Goal: Task Accomplishment & Management: Manage account settings

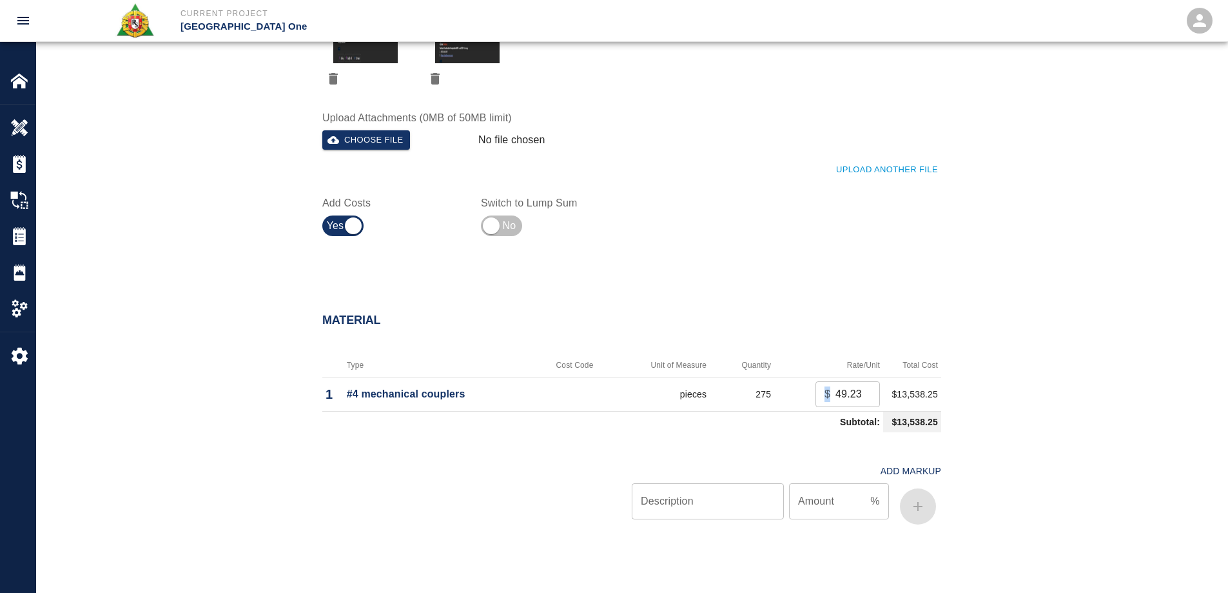
scroll to position [0, 1]
drag, startPoint x: 829, startPoint y: 395, endPoint x: 872, endPoint y: 395, distance: 43.2
click at [872, 395] on div "$ 49.23 ​" at bounding box center [848, 394] width 64 height 26
drag, startPoint x: 861, startPoint y: 393, endPoint x: 805, endPoint y: 391, distance: 56.1
click at [836, 391] on input "57.23" at bounding box center [858, 394] width 44 height 26
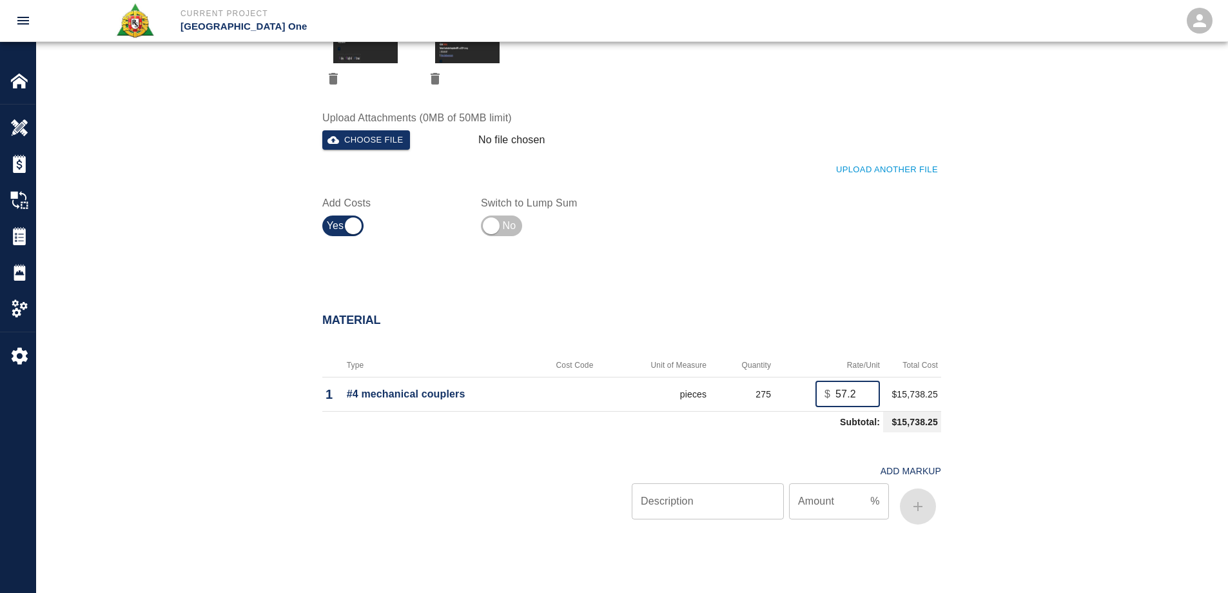
scroll to position [0, 0]
type input "5"
type input "34"
type input "34.99"
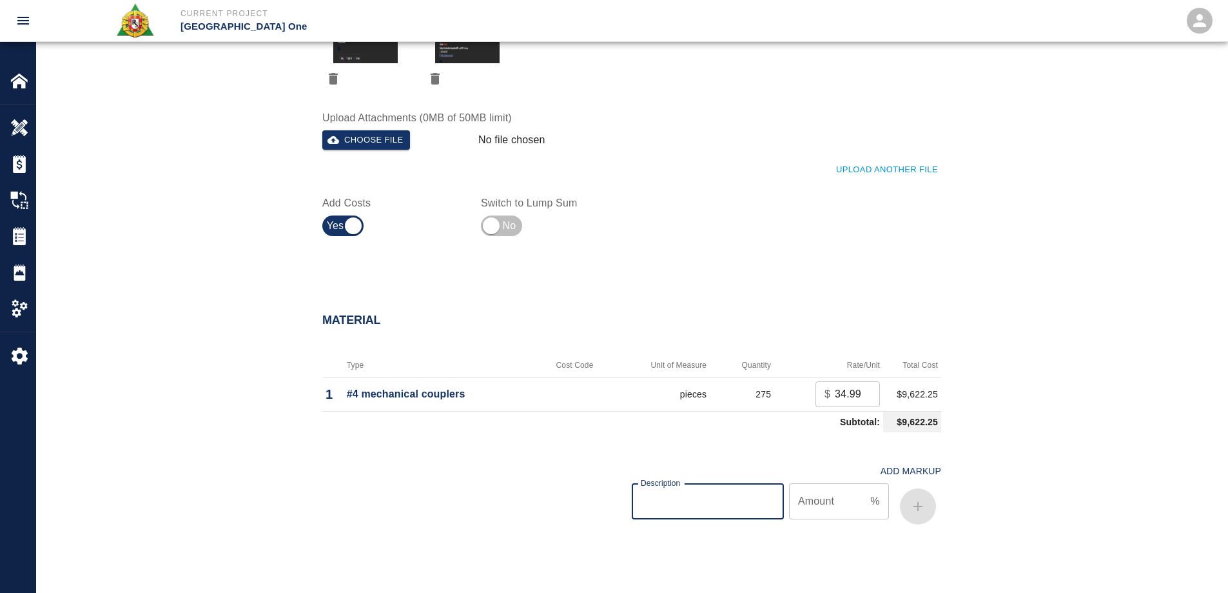
click at [727, 505] on input "Description" at bounding box center [708, 501] width 152 height 36
type input "oh/p"
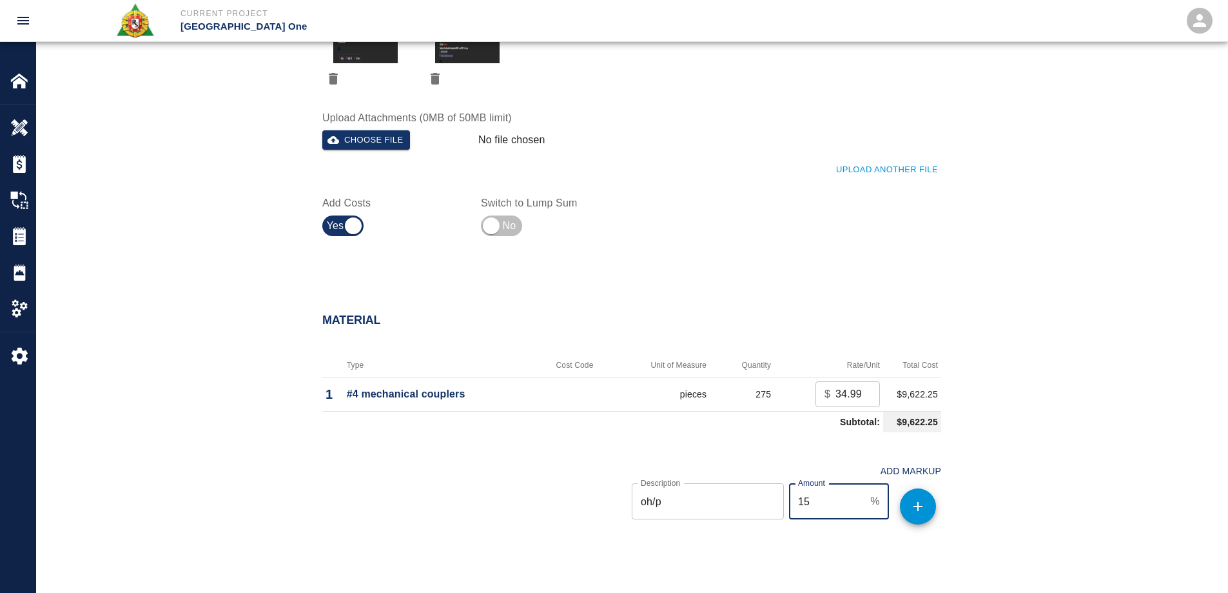
type input "15"
click at [928, 511] on button "button" at bounding box center [918, 506] width 36 height 36
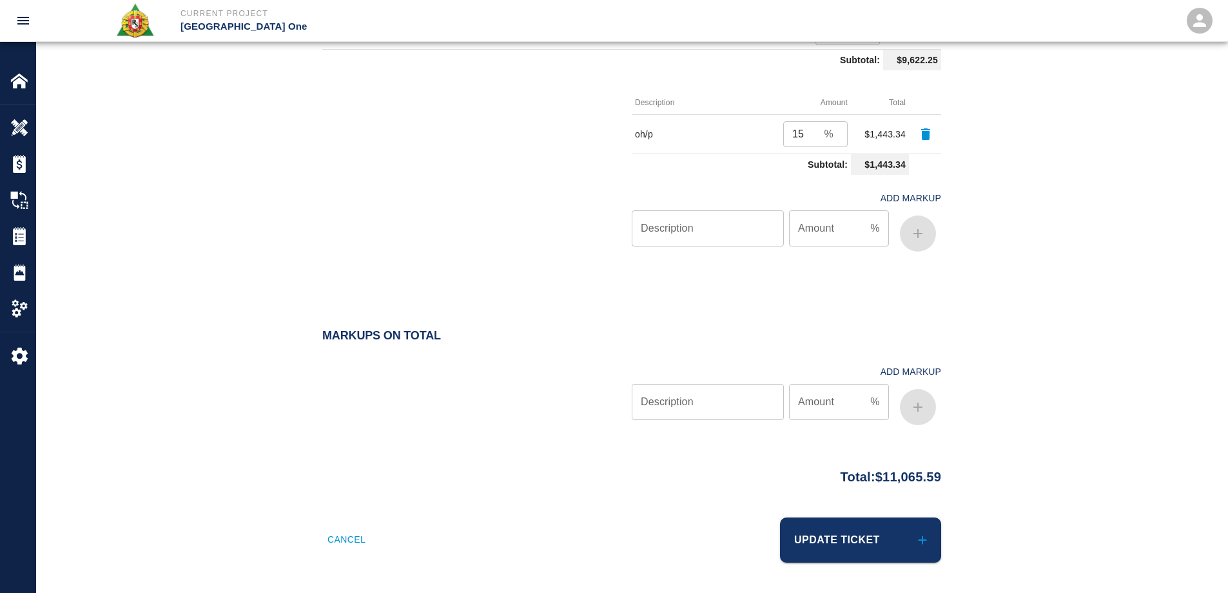
scroll to position [943, 0]
click at [916, 533] on icon "submit" at bounding box center [923, 539] width 14 height 14
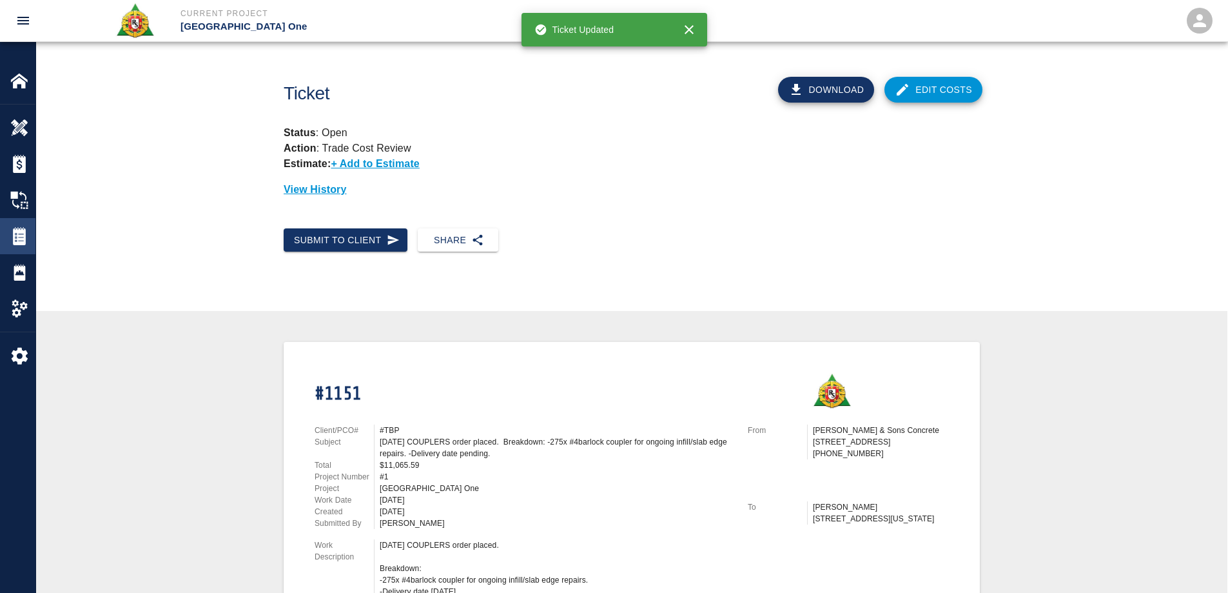
click at [23, 239] on img at bounding box center [19, 236] width 18 height 18
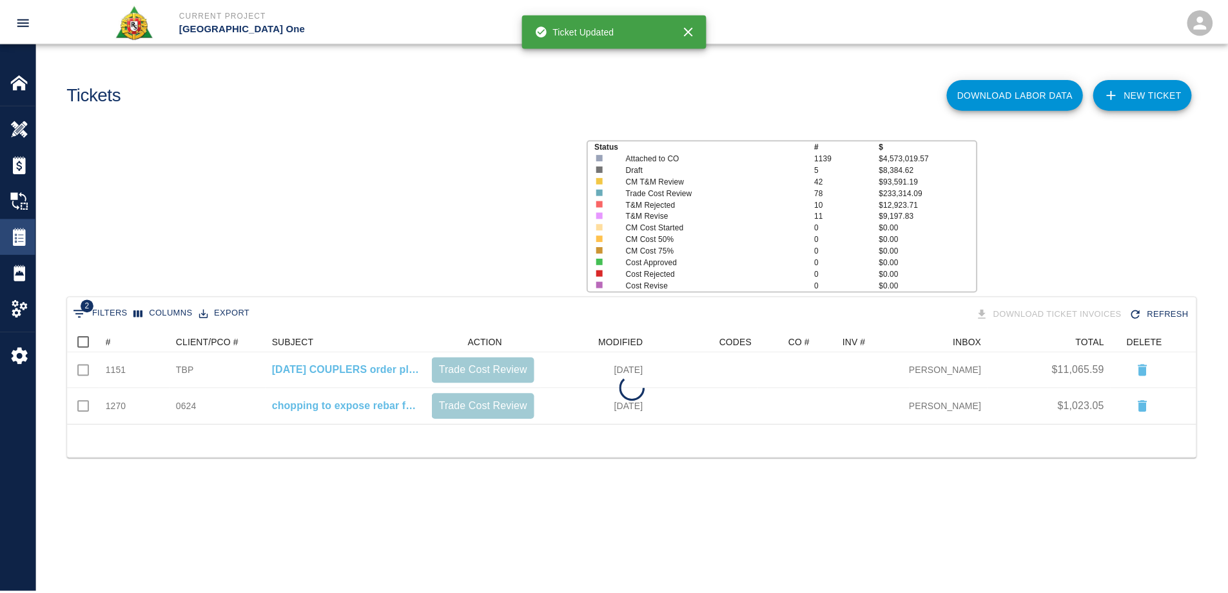
scroll to position [83, 1128]
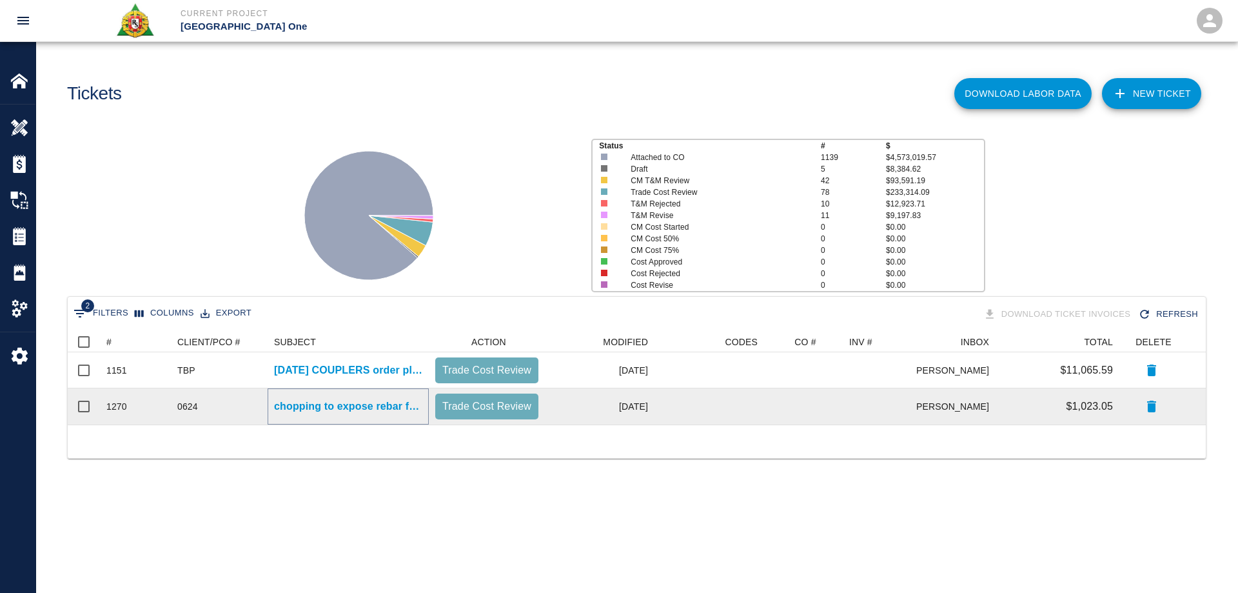
click at [373, 402] on p "chopping to expose rebar for couplers EP/L2- Elevator 47/48 infill." at bounding box center [348, 405] width 148 height 15
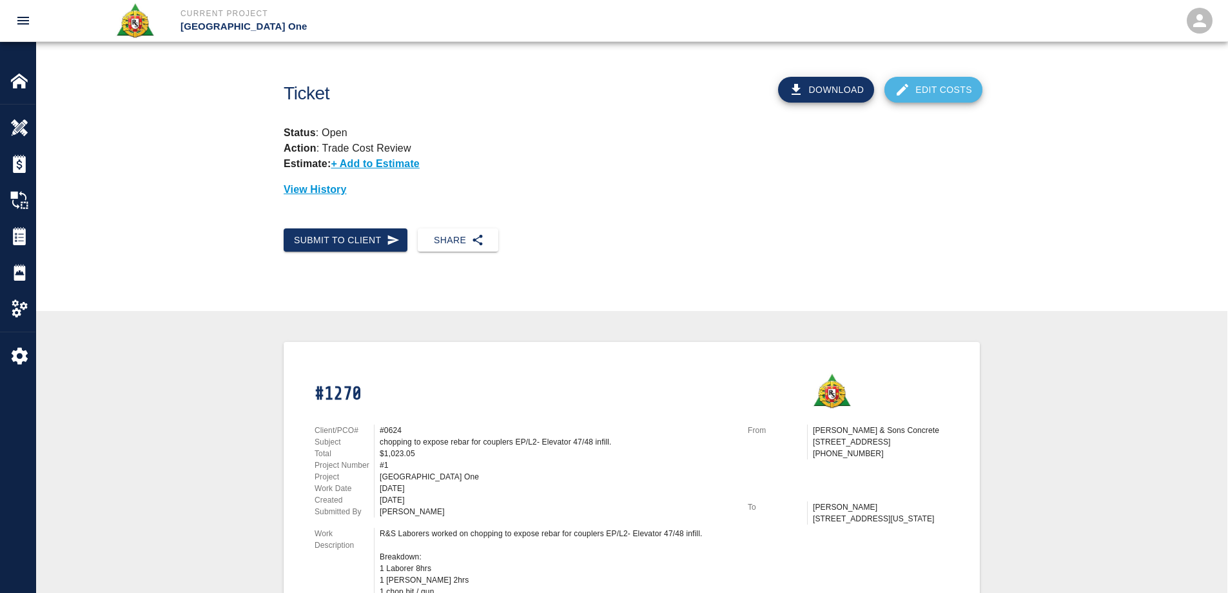
click at [939, 90] on link "Edit Costs" at bounding box center [934, 90] width 98 height 26
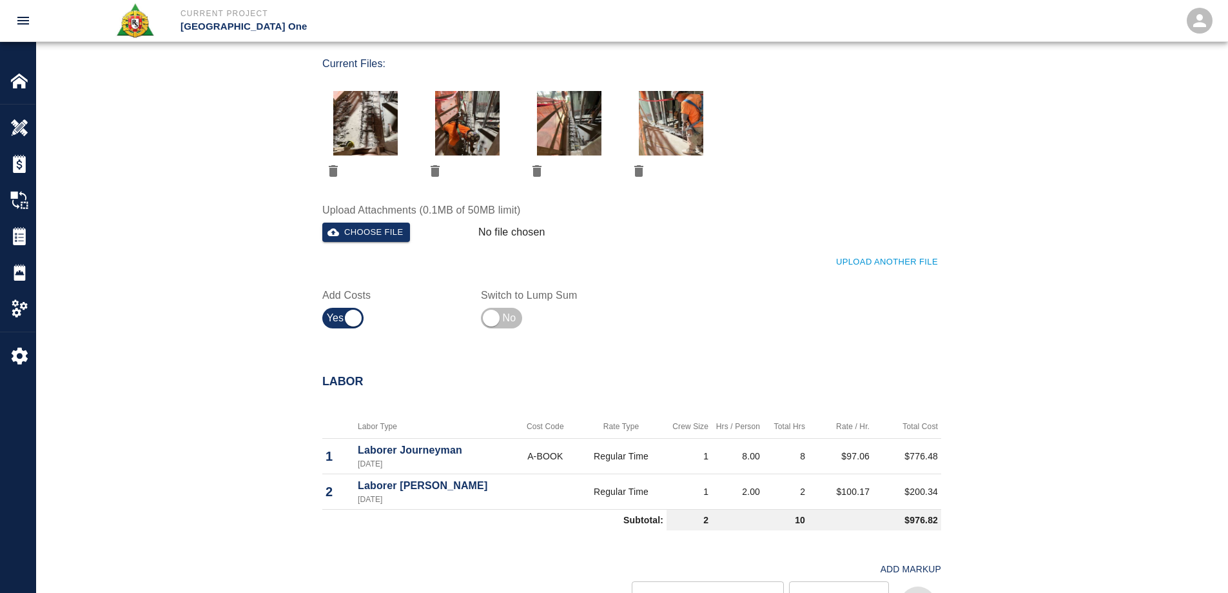
scroll to position [838, 0]
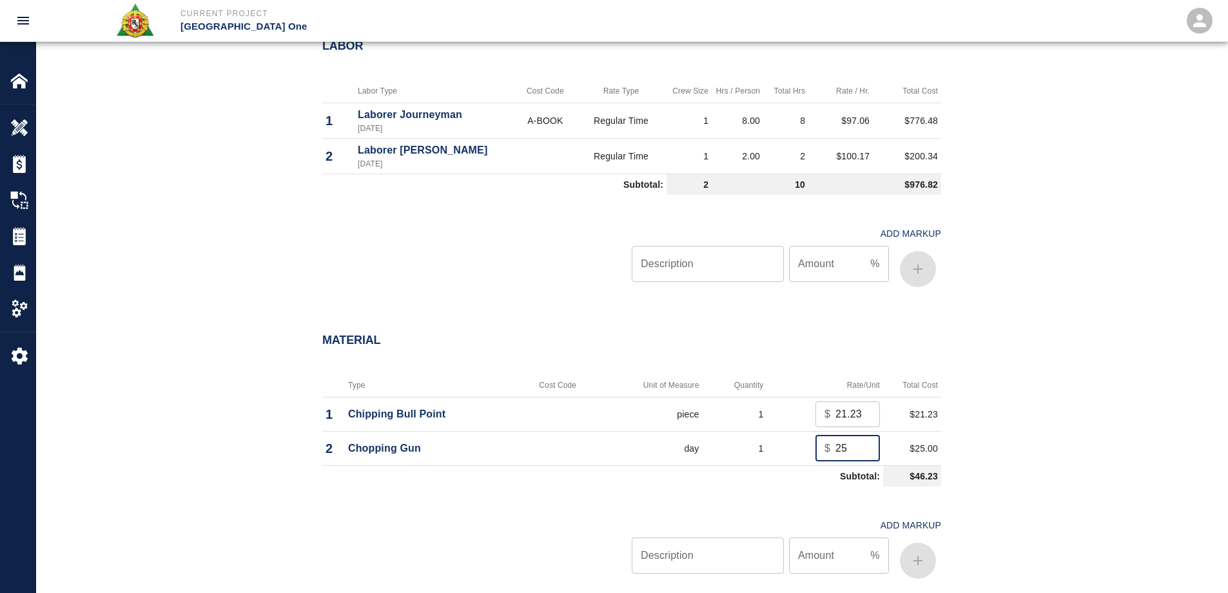
drag, startPoint x: 845, startPoint y: 450, endPoint x: 821, endPoint y: 452, distance: 23.3
click at [821, 452] on div "$ 25 ​" at bounding box center [848, 448] width 64 height 26
type input "0"
click at [758, 560] on input "Description" at bounding box center [708, 555] width 152 height 36
type input "oh/p"
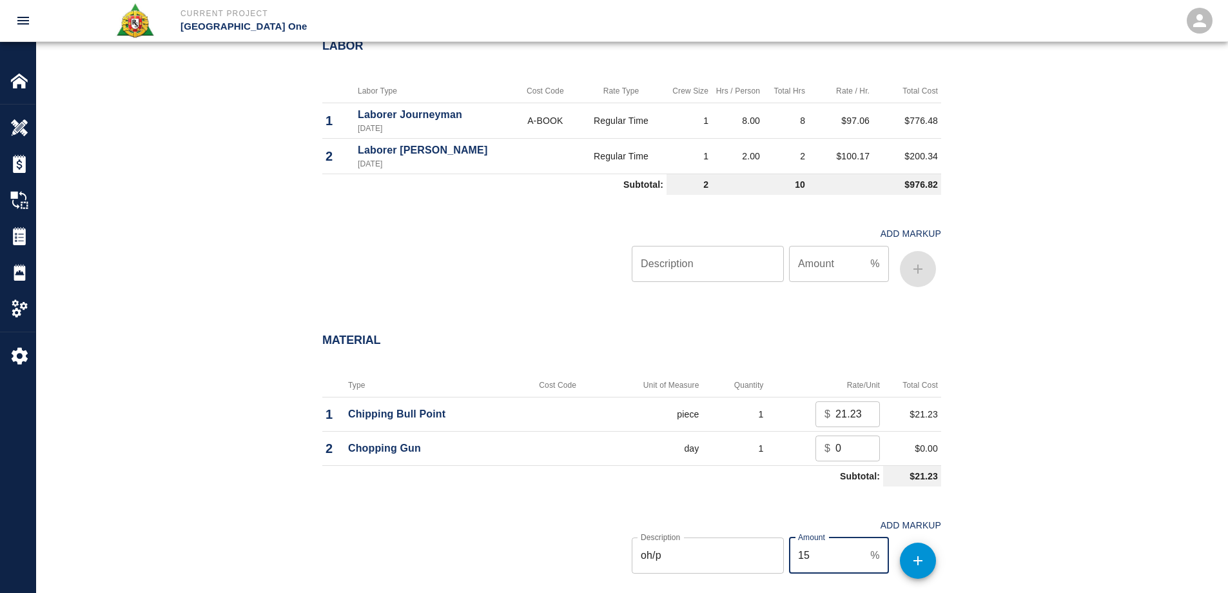
type input "15"
click at [925, 566] on icon "button" at bounding box center [917, 560] width 15 height 15
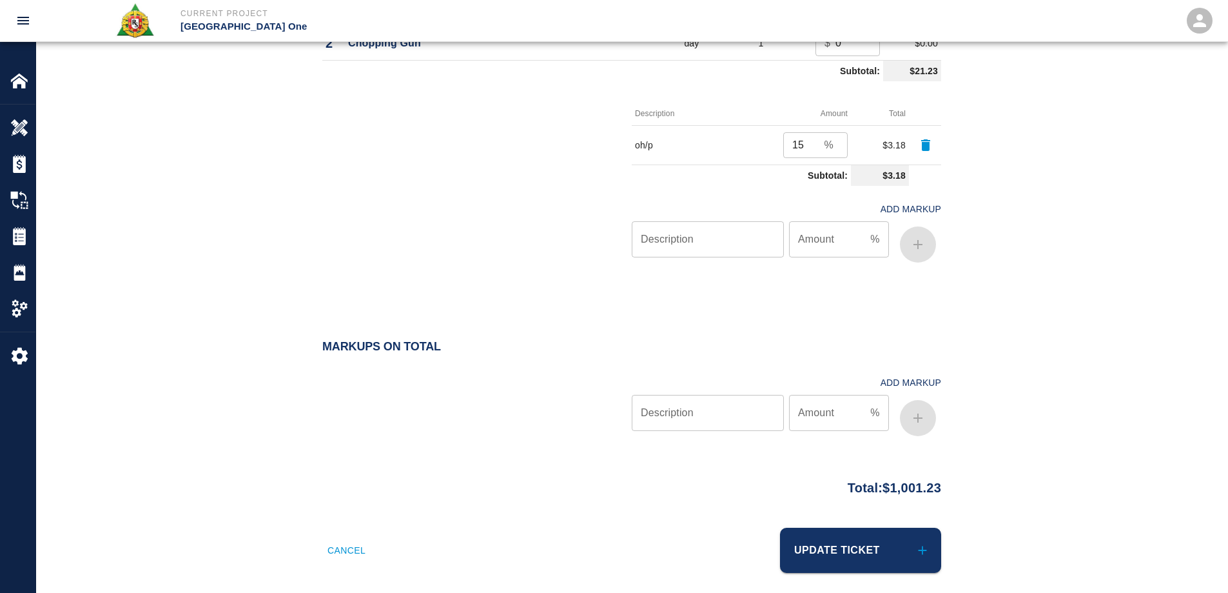
scroll to position [1254, 0]
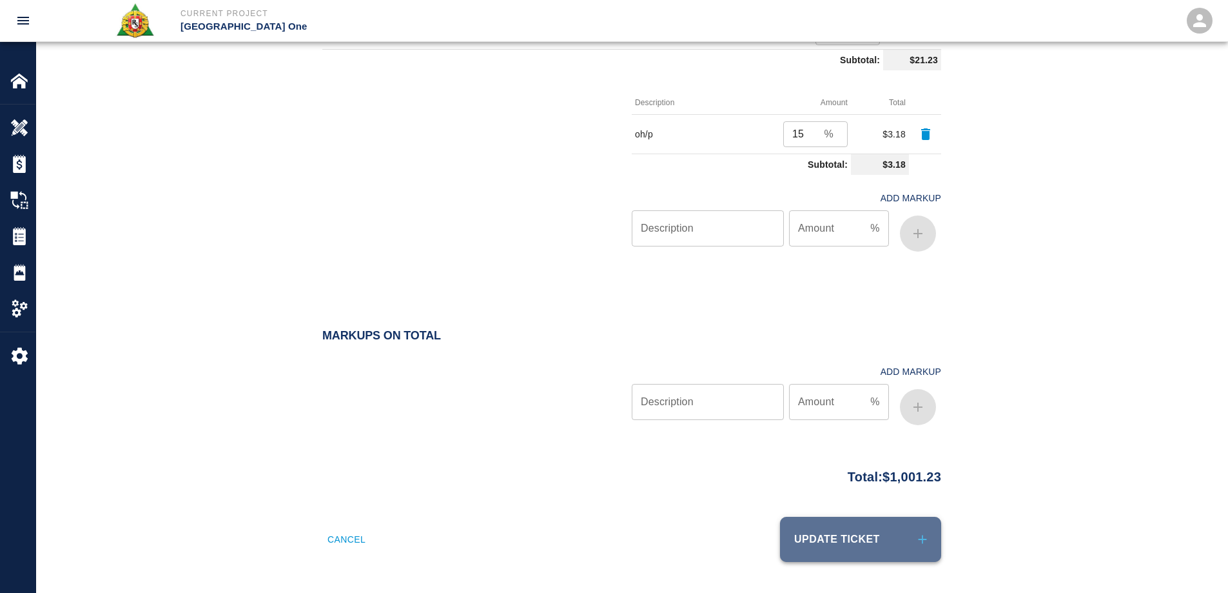
click at [899, 541] on button "Update Ticket" at bounding box center [860, 538] width 161 height 45
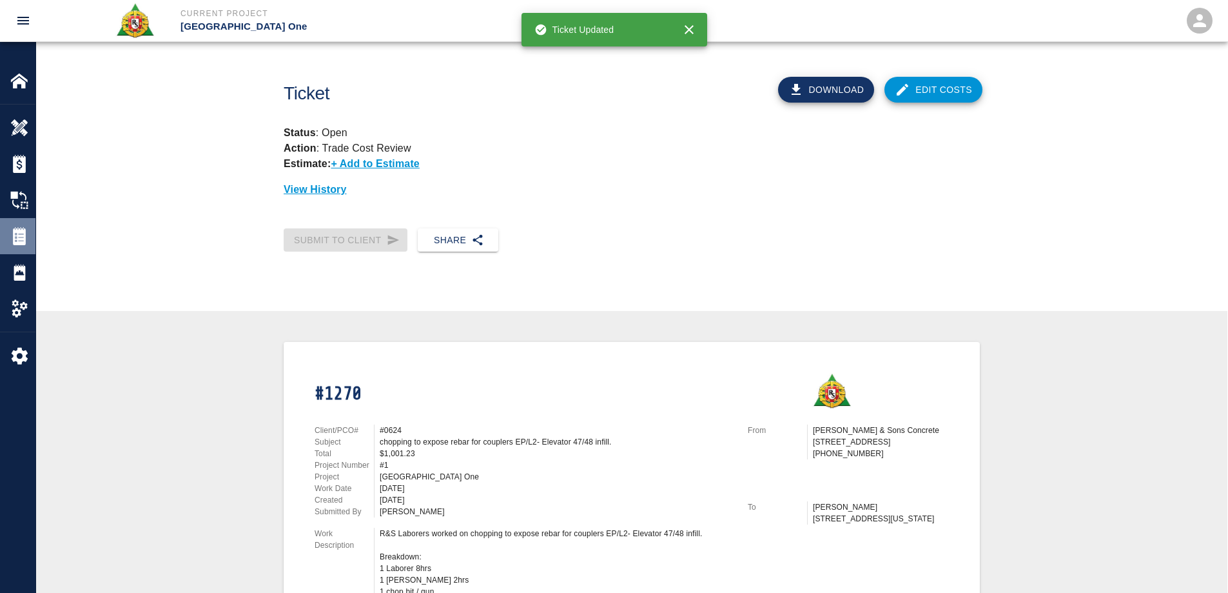
click at [12, 234] on img at bounding box center [19, 236] width 18 height 18
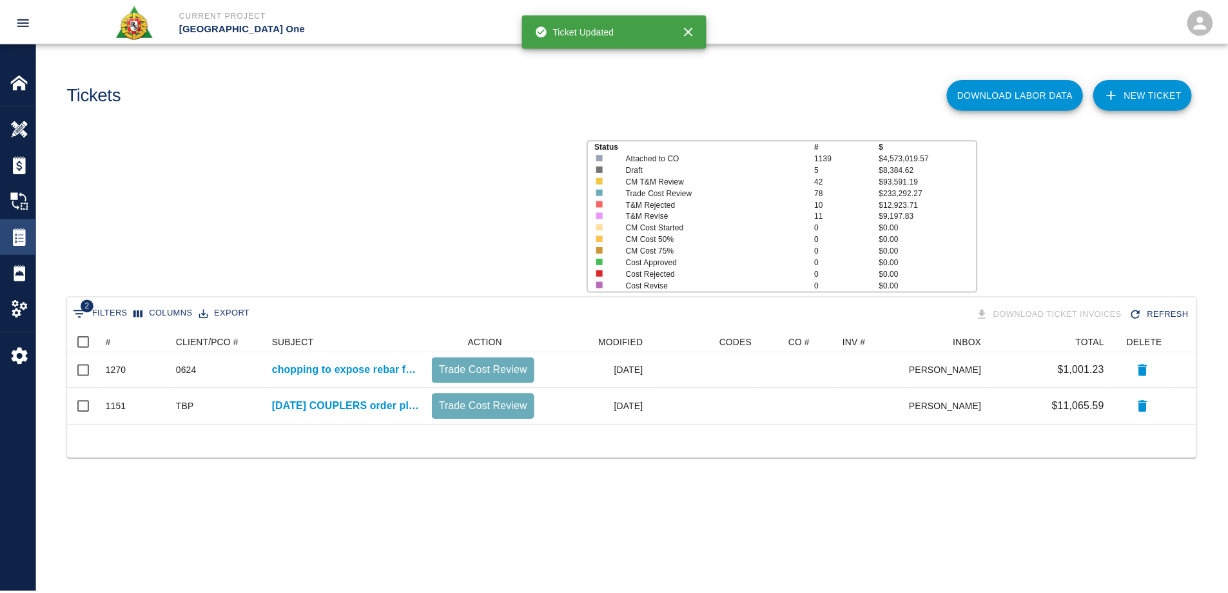
scroll to position [83, 1128]
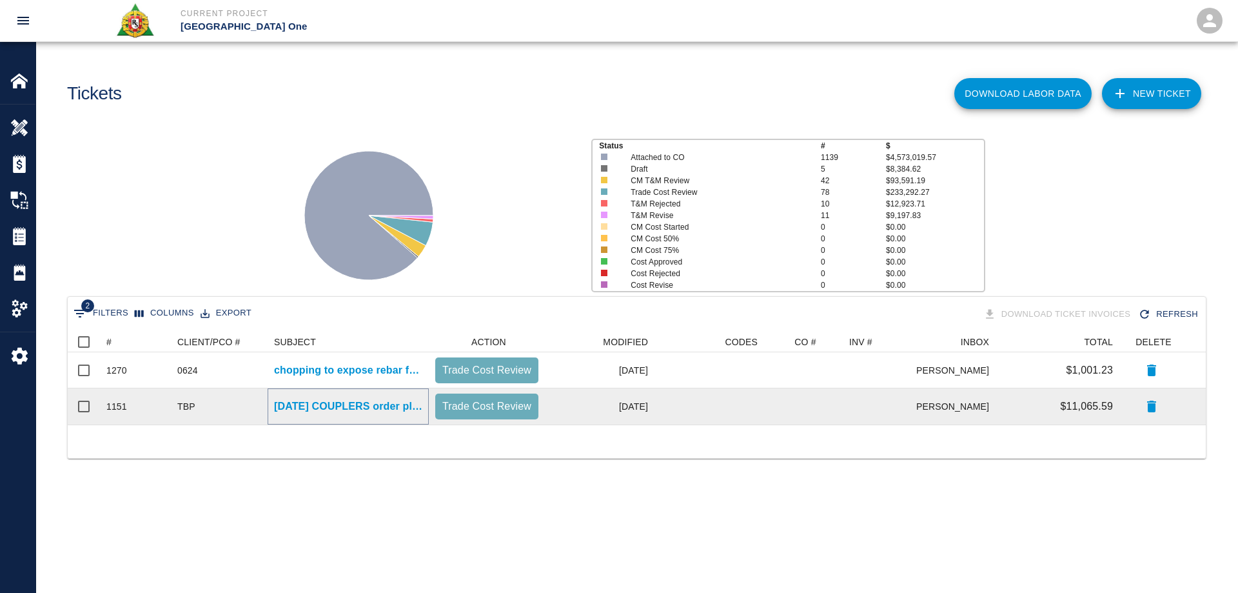
click at [350, 407] on p "[DATE] COUPLERS order placed. Breakdown: -275x #4barlock coupler for ongoing in…" at bounding box center [348, 405] width 148 height 15
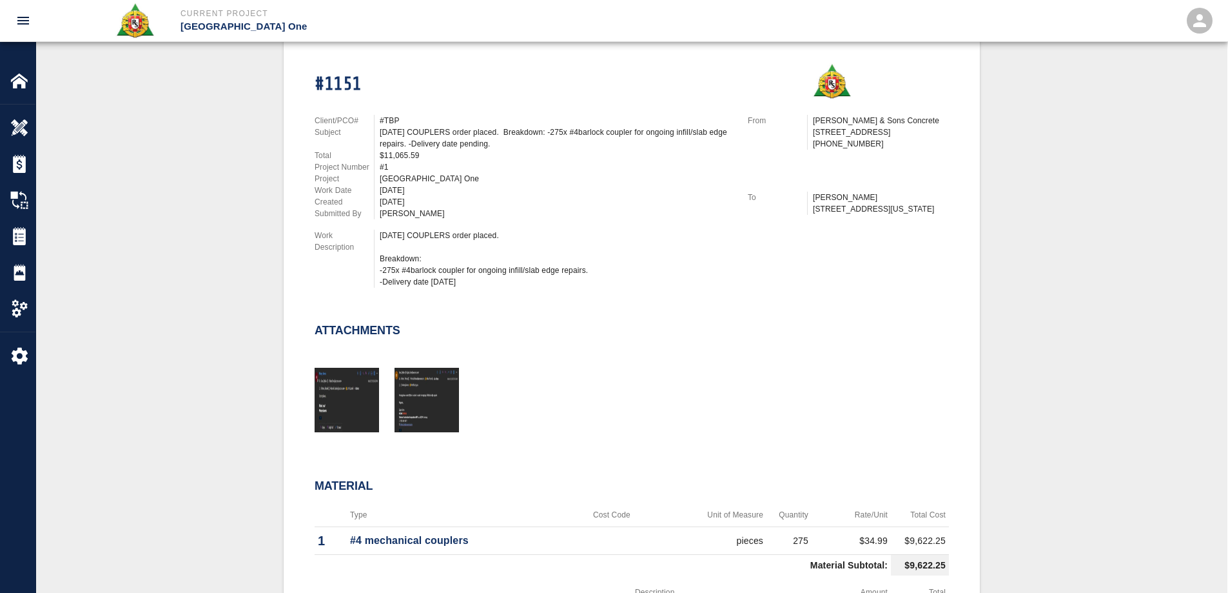
scroll to position [64, 0]
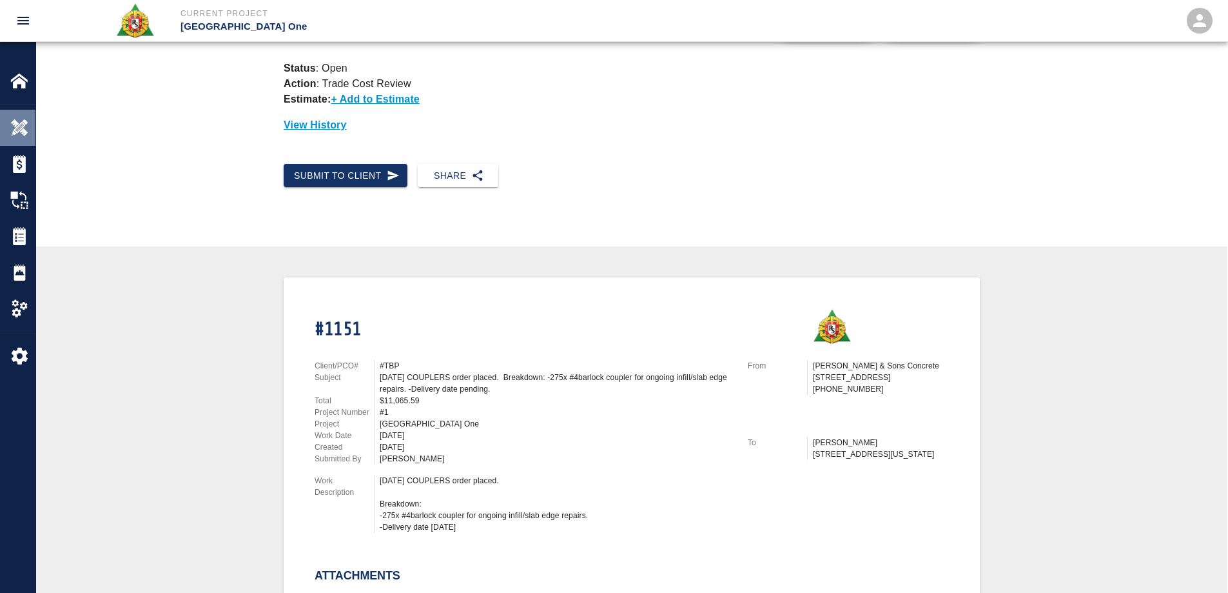
click at [24, 135] on img at bounding box center [19, 128] width 18 height 18
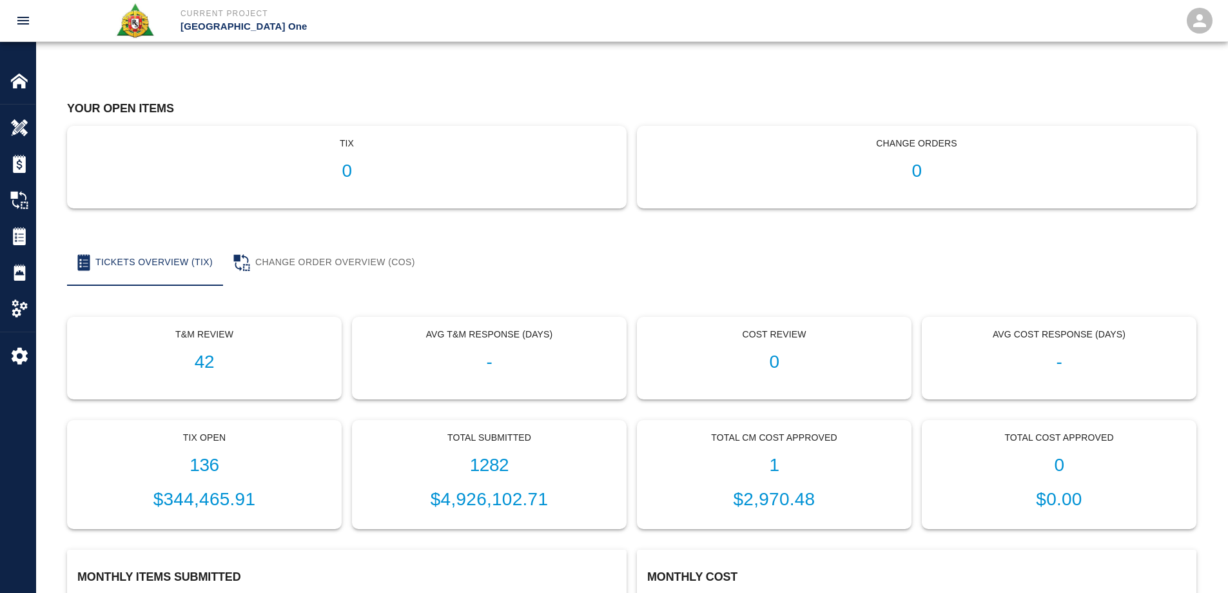
click at [909, 171] on h1 "0" at bounding box center [917, 171] width 538 height 21
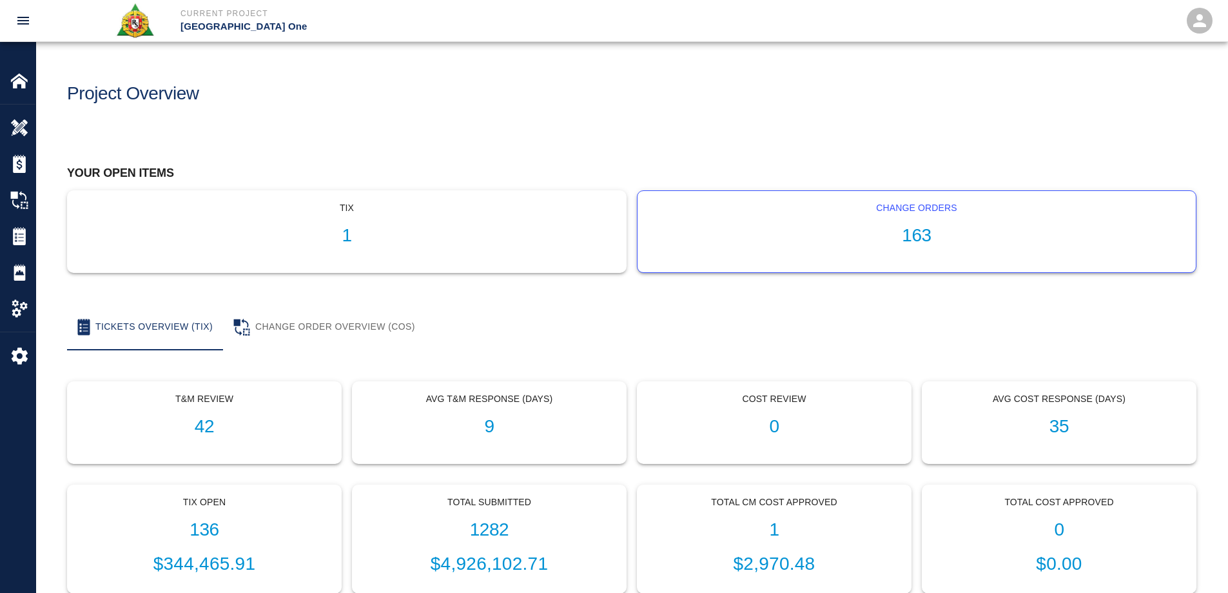
click at [916, 233] on h1 "163" at bounding box center [917, 235] width 538 height 21
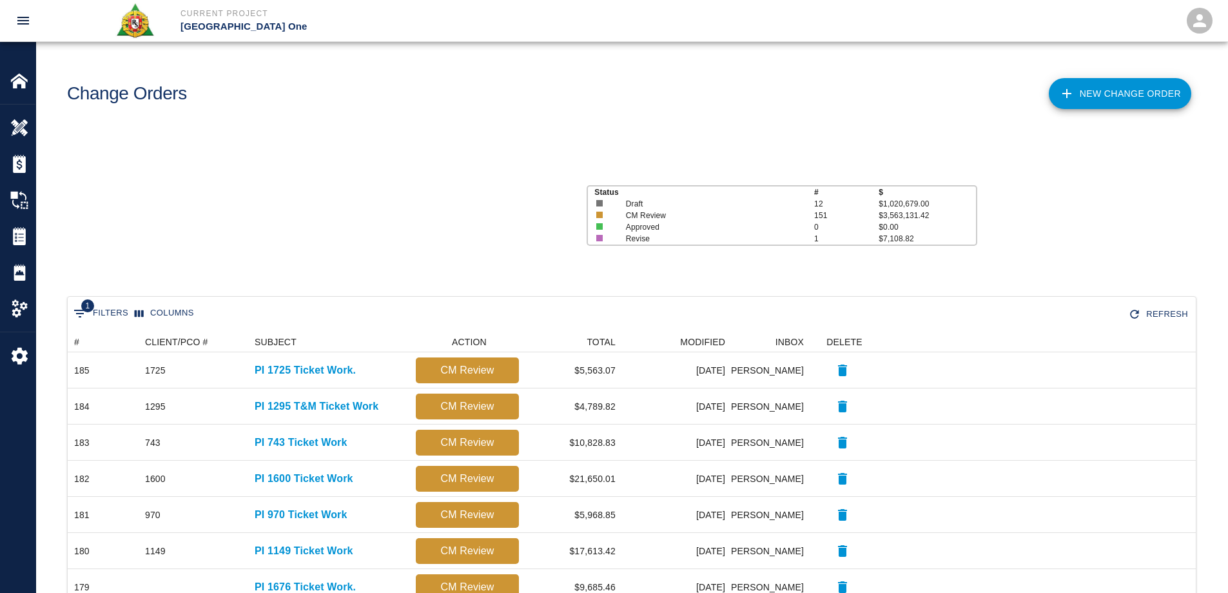
scroll to position [733, 1119]
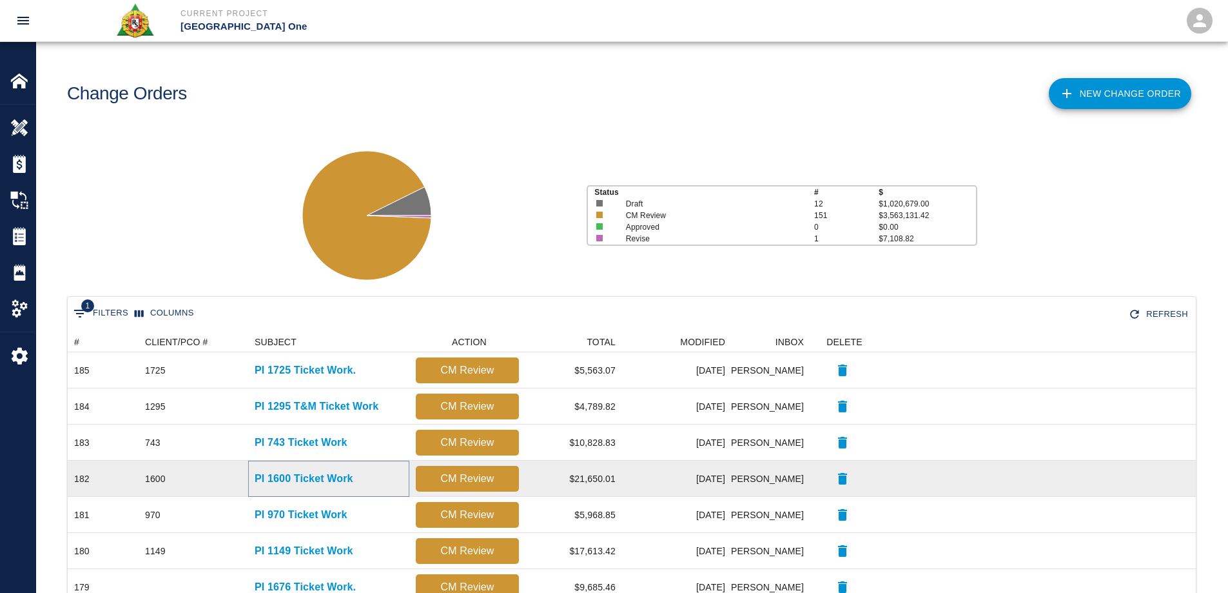
click at [317, 474] on p "PI 1600 Ticket Work" at bounding box center [304, 478] width 99 height 15
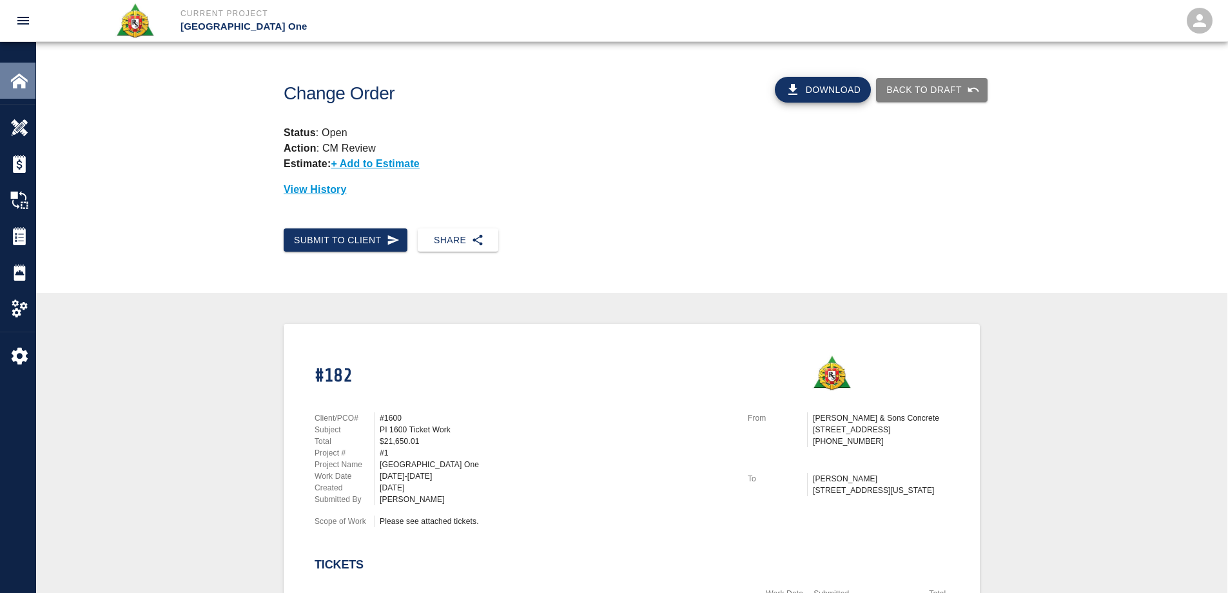
click at [19, 72] on img at bounding box center [19, 81] width 18 height 18
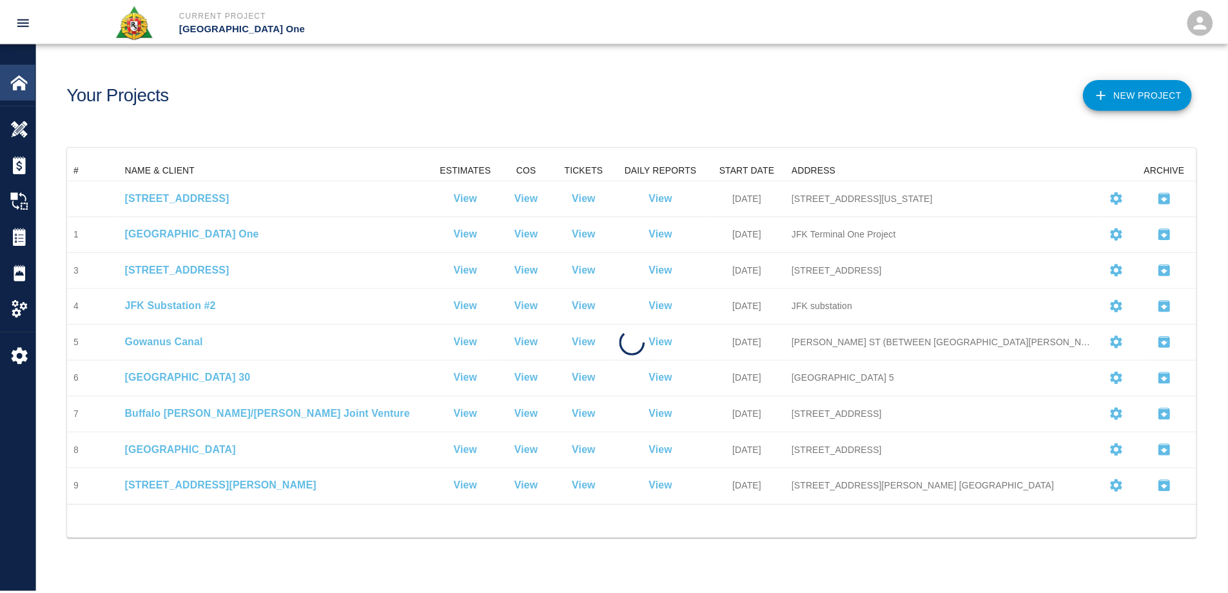
scroll to position [336, 1128]
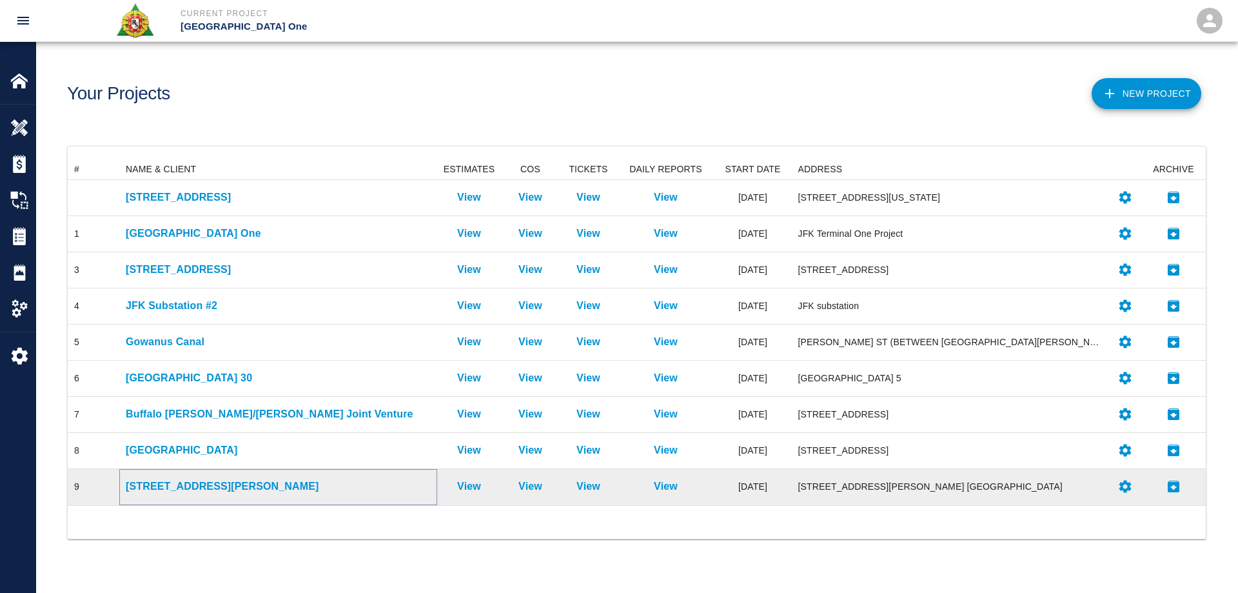
click at [202, 491] on p "[STREET_ADDRESS][PERSON_NAME]" at bounding box center [278, 485] width 305 height 15
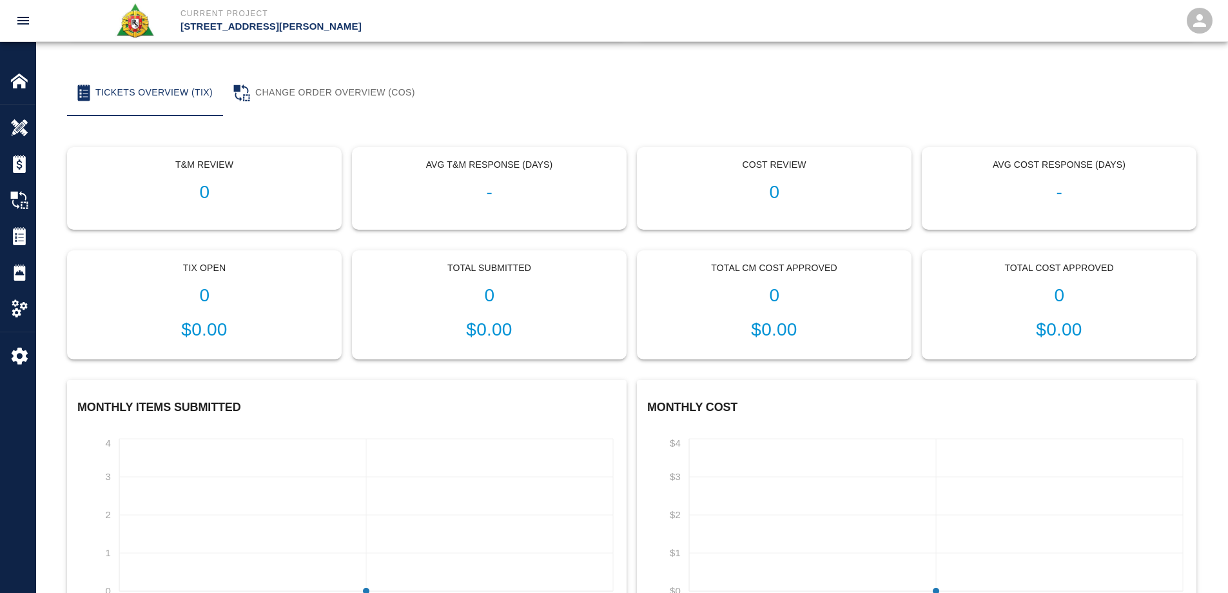
scroll to position [258, 0]
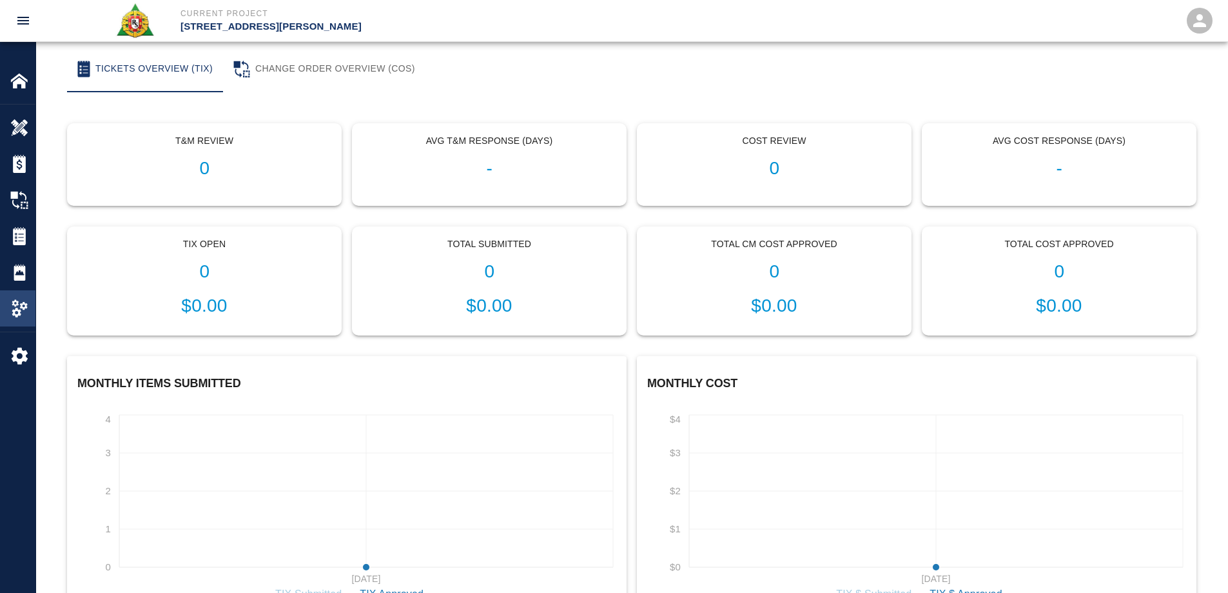
click at [26, 313] on img at bounding box center [19, 308] width 18 height 18
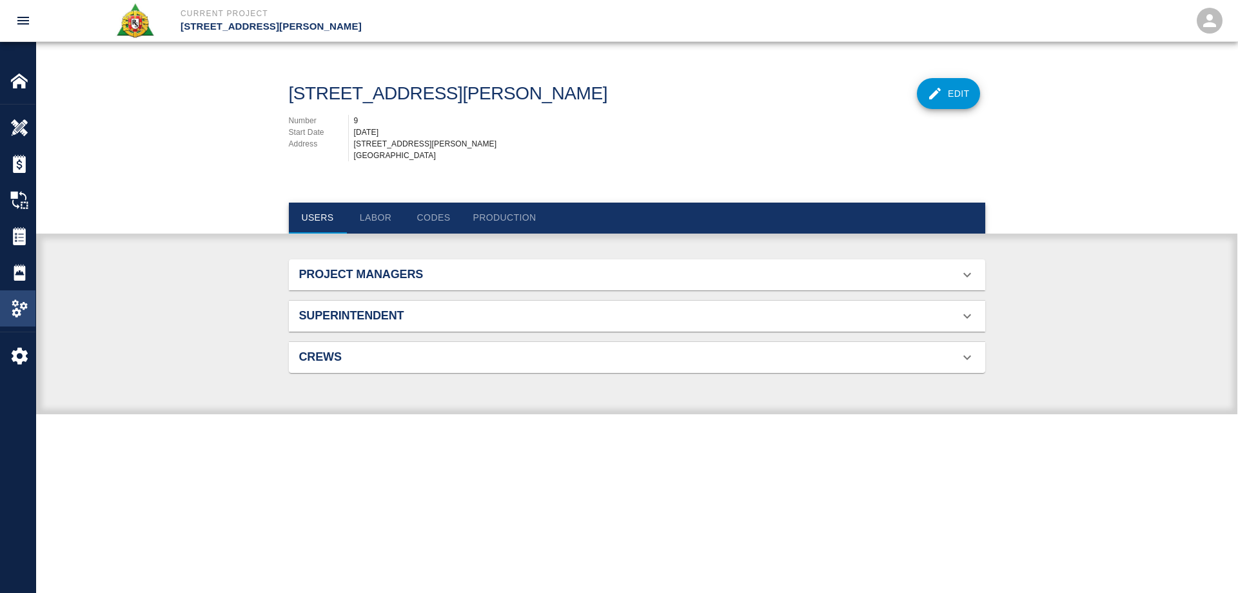
scroll to position [83, 666]
click at [355, 282] on h2 "Project Managers" at bounding box center [409, 275] width 220 height 14
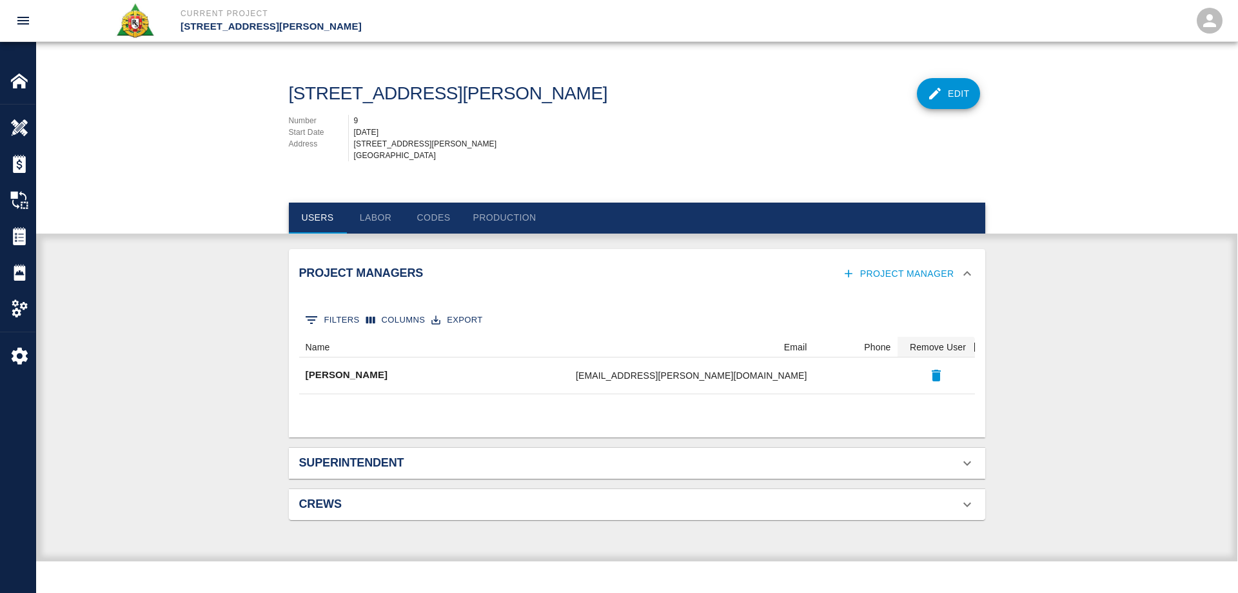
click at [377, 470] on h2 "Superintendent" at bounding box center [409, 463] width 220 height 14
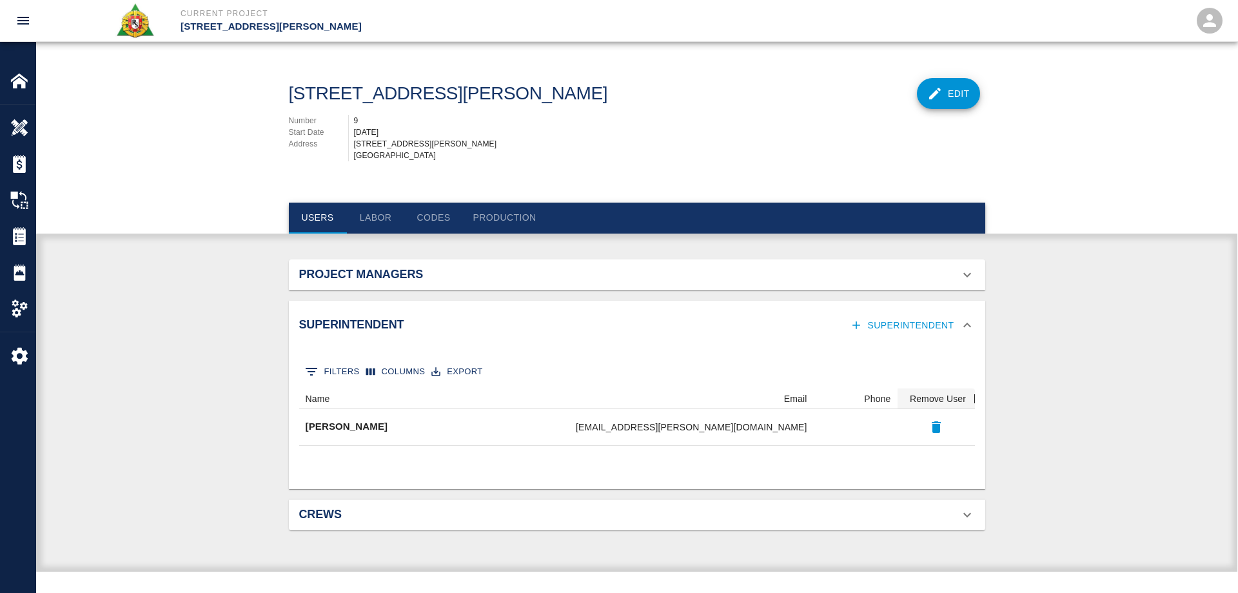
click at [331, 522] on h2 "Crews" at bounding box center [409, 514] width 220 height 14
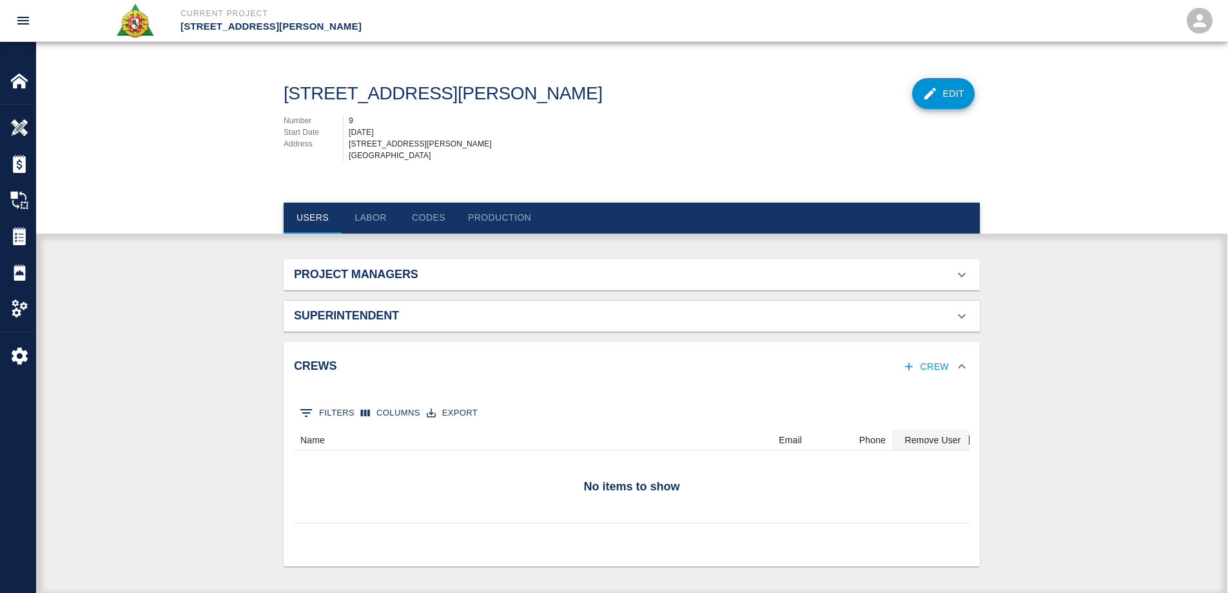
click at [378, 323] on h2 "Superintendent" at bounding box center [404, 316] width 220 height 14
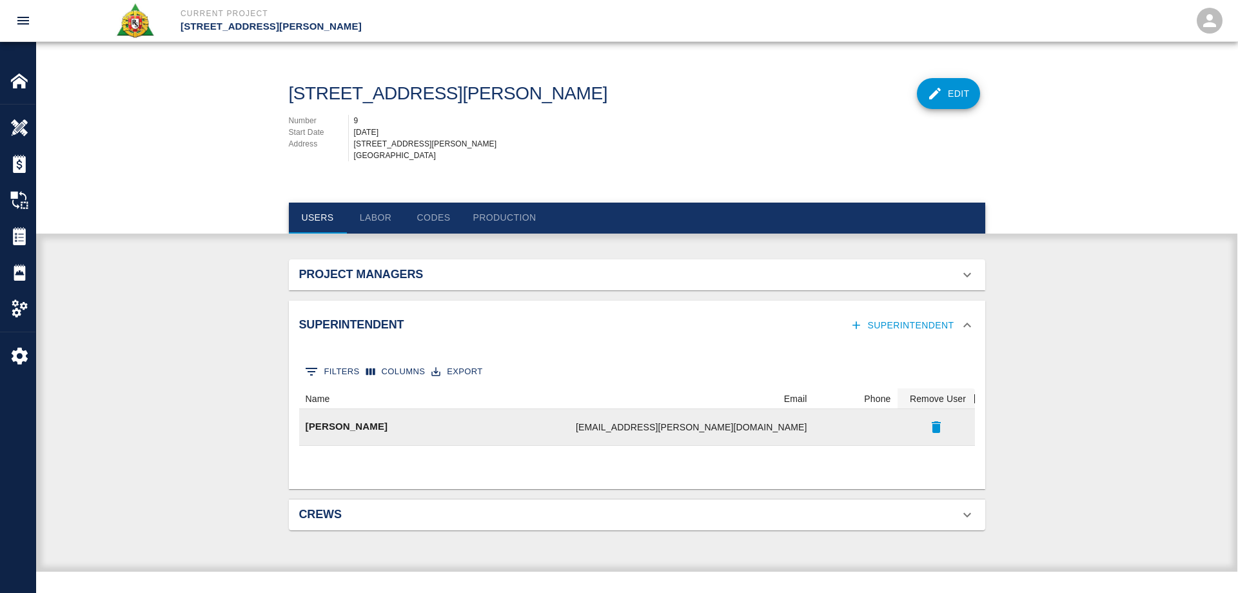
click at [684, 433] on div "[EMAIL_ADDRESS][PERSON_NAME][DOMAIN_NAME]" at bounding box center [691, 426] width 231 height 13
click at [358, 424] on div "[PERSON_NAME]" at bounding box center [357, 427] width 116 height 36
click at [357, 434] on p "[PERSON_NAME]" at bounding box center [347, 426] width 83 height 15
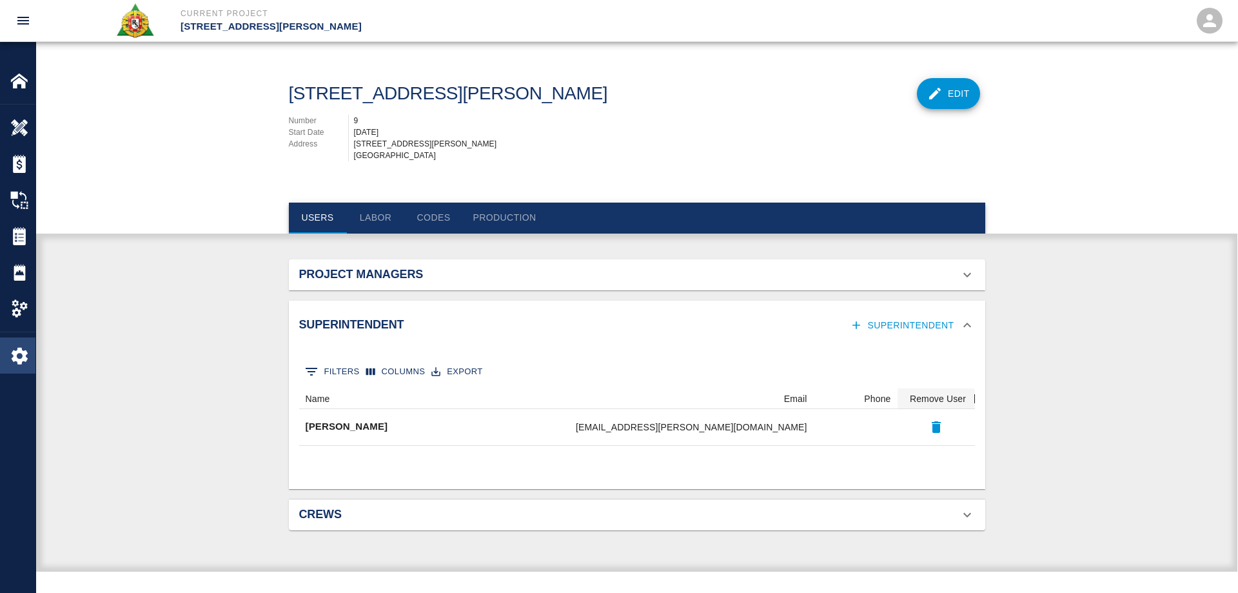
click at [18, 350] on img at bounding box center [19, 355] width 18 height 18
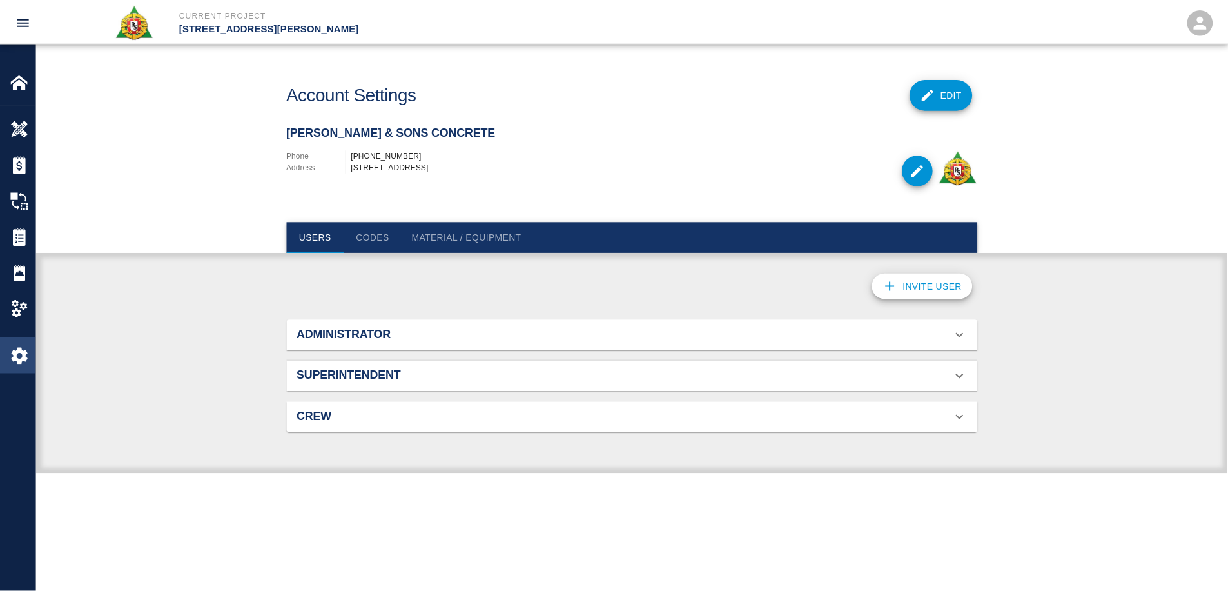
scroll to position [83, 666]
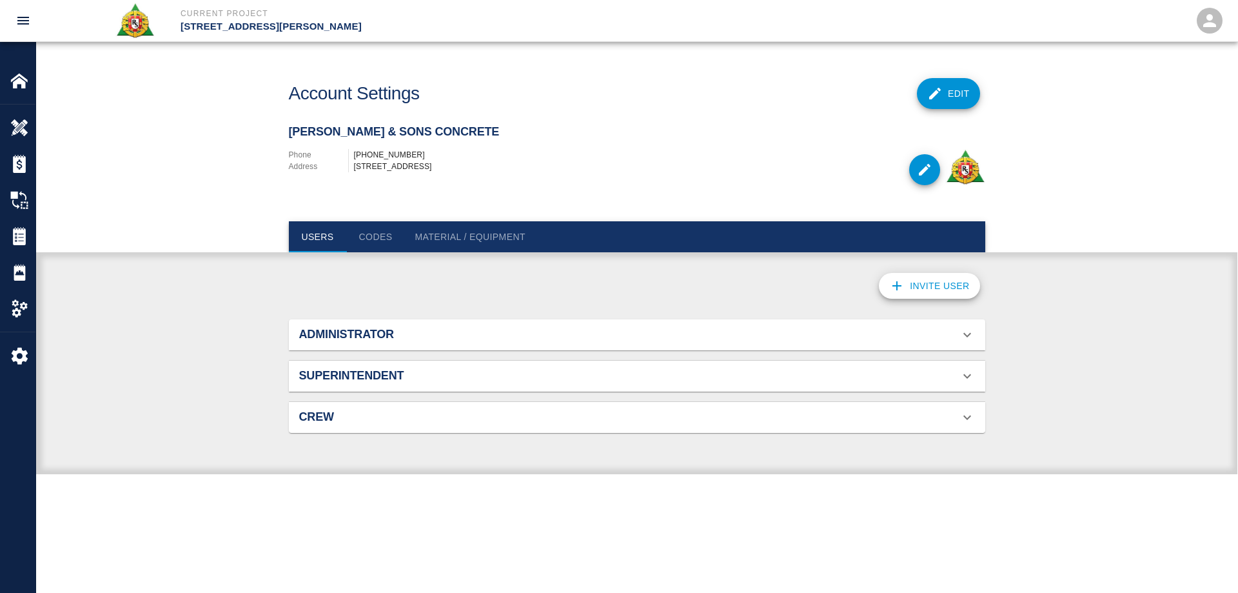
click at [342, 379] on h2 "Superintendent" at bounding box center [409, 376] width 220 height 14
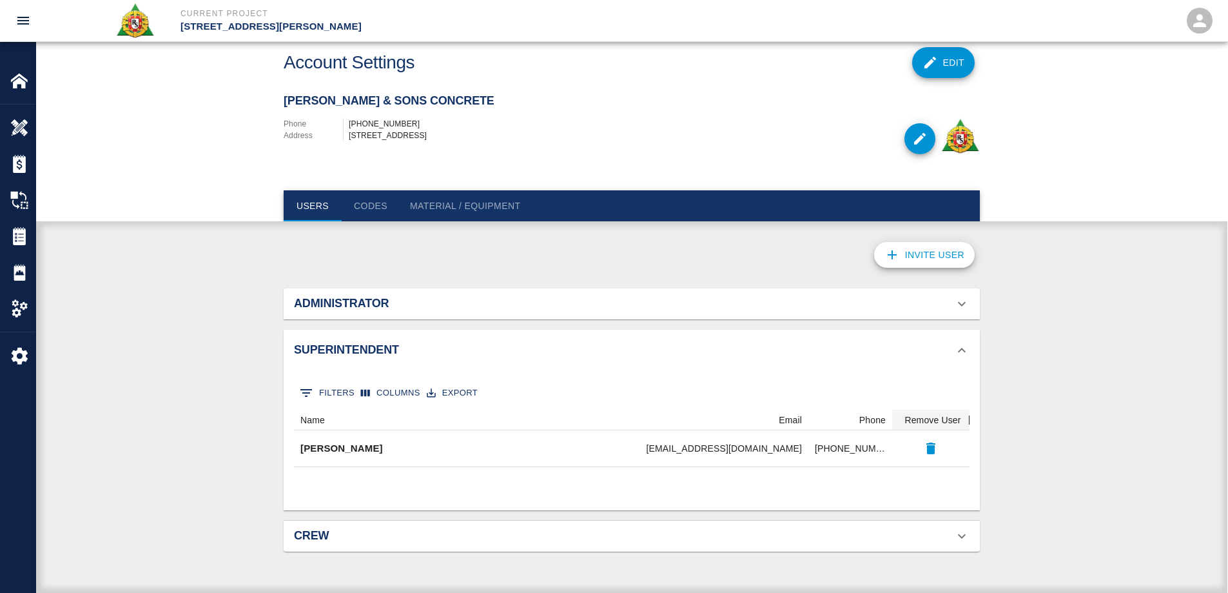
scroll to position [35, 0]
click at [306, 527] on div "Crew" at bounding box center [632, 535] width 696 height 31
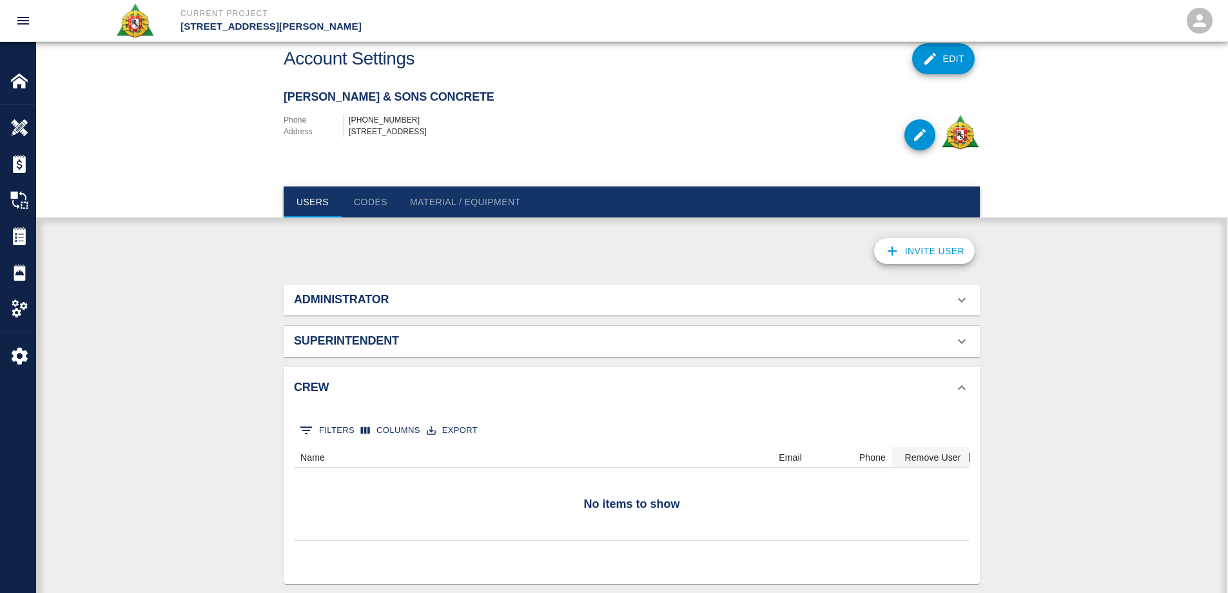
click at [331, 295] on div "Administrator" at bounding box center [632, 299] width 696 height 31
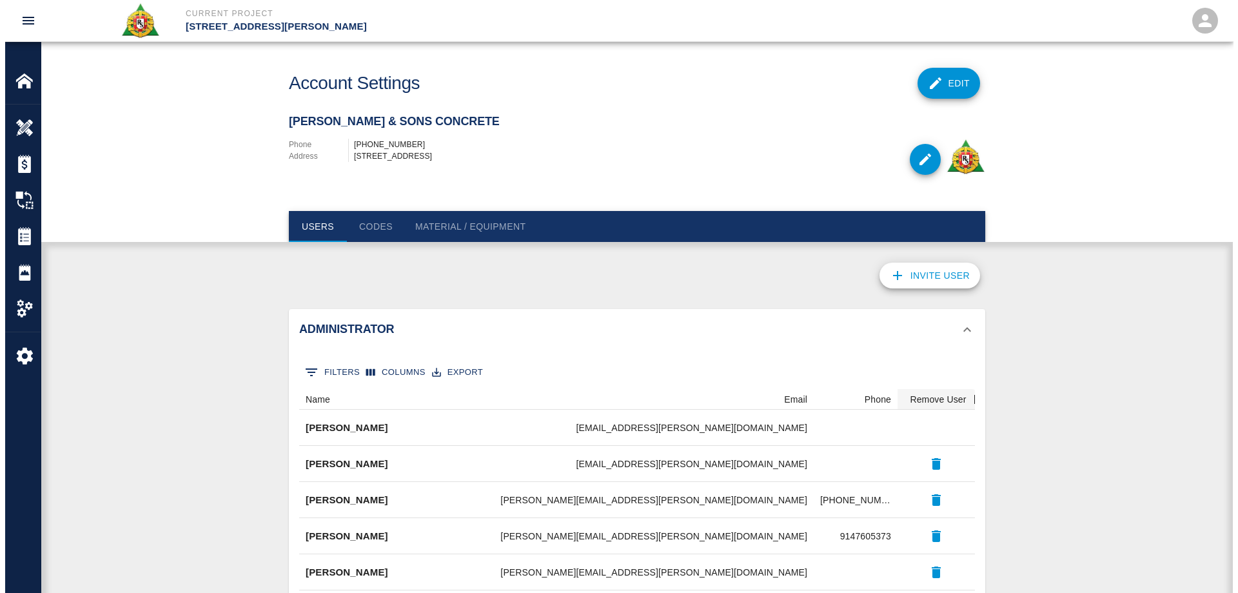
scroll to position [0, 0]
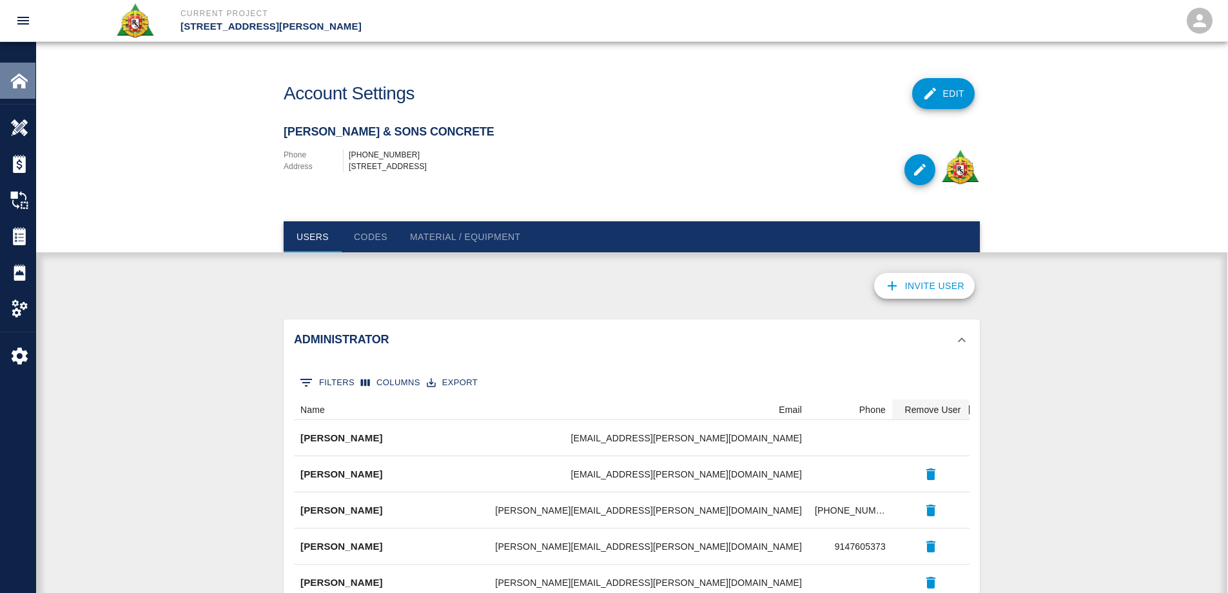
click at [17, 72] on img at bounding box center [19, 81] width 18 height 18
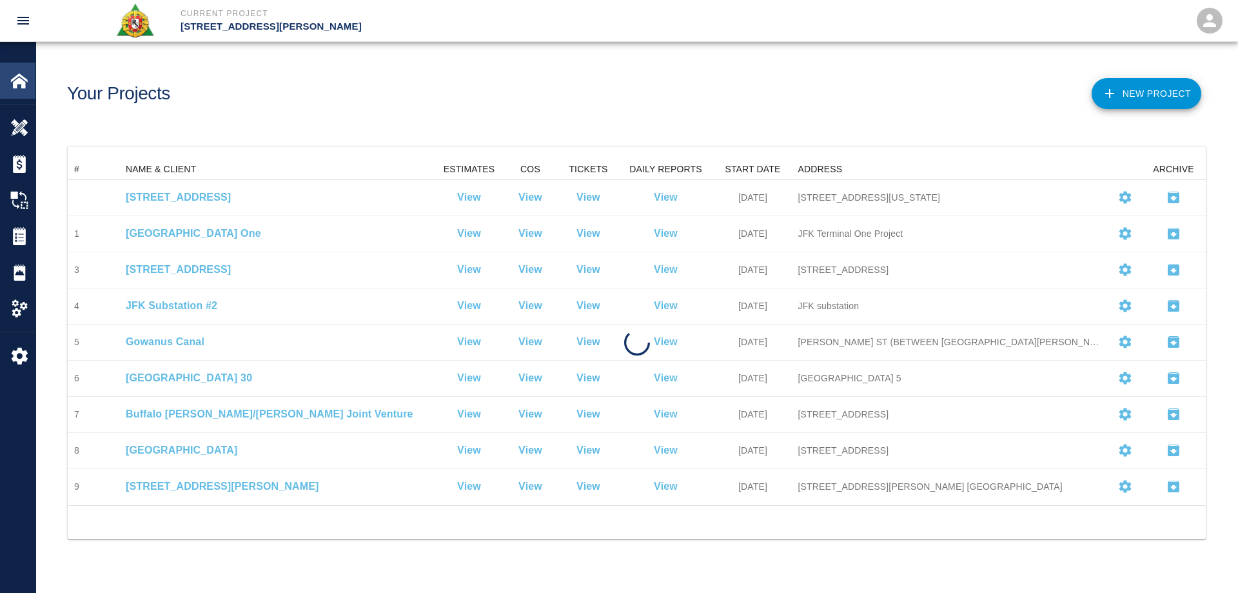
scroll to position [336, 1128]
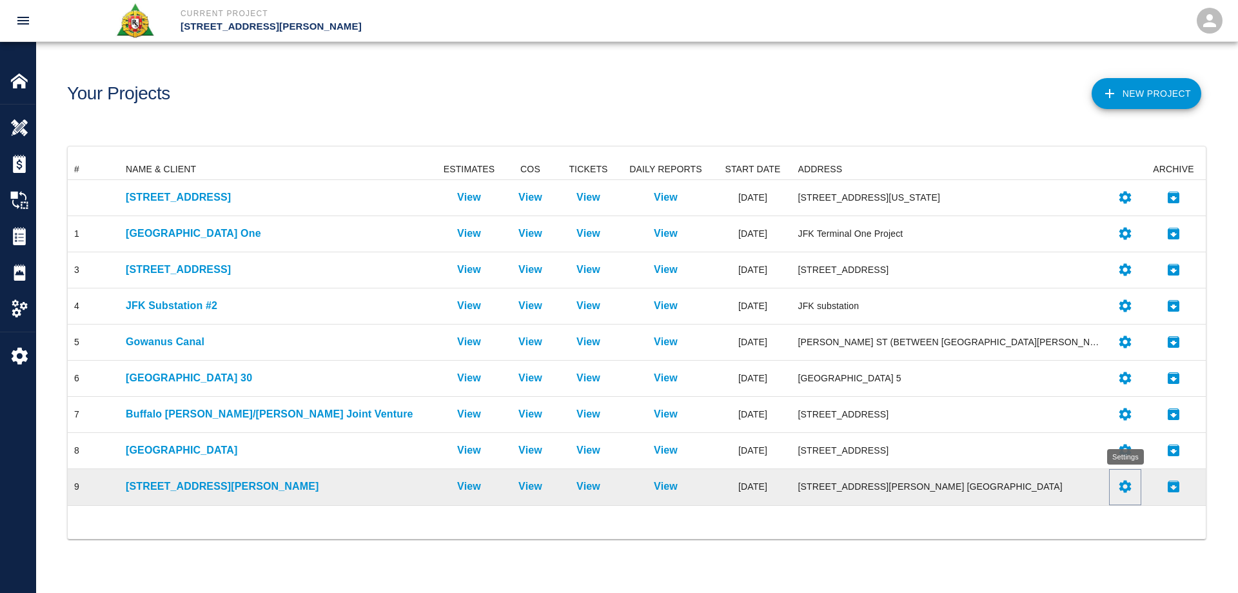
click at [1128, 489] on icon "Settings" at bounding box center [1125, 486] width 12 height 12
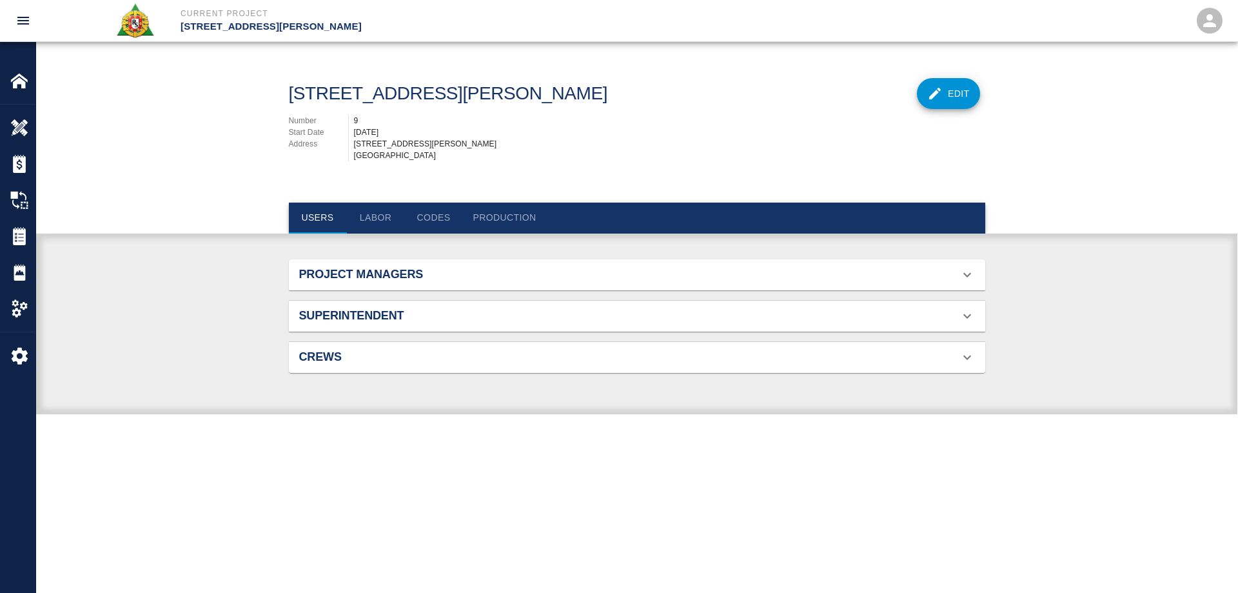
scroll to position [83, 666]
click at [472, 323] on h2 "Superintendent" at bounding box center [409, 316] width 220 height 14
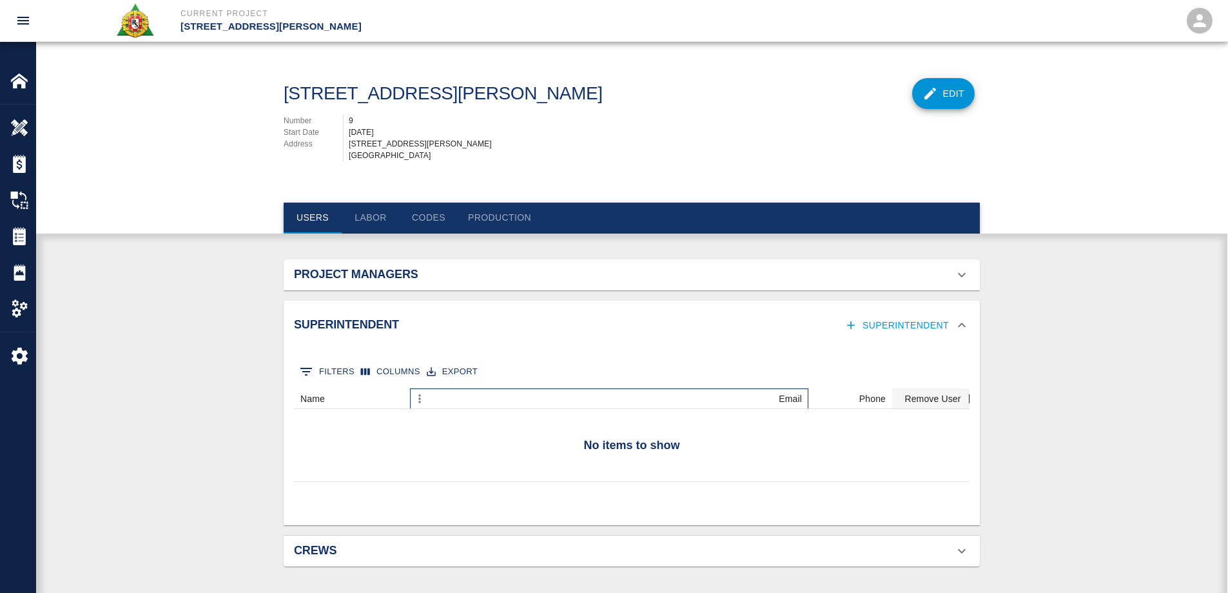
click at [626, 409] on div "Email" at bounding box center [615, 398] width 373 height 21
click at [749, 409] on div "Email" at bounding box center [615, 398] width 373 height 21
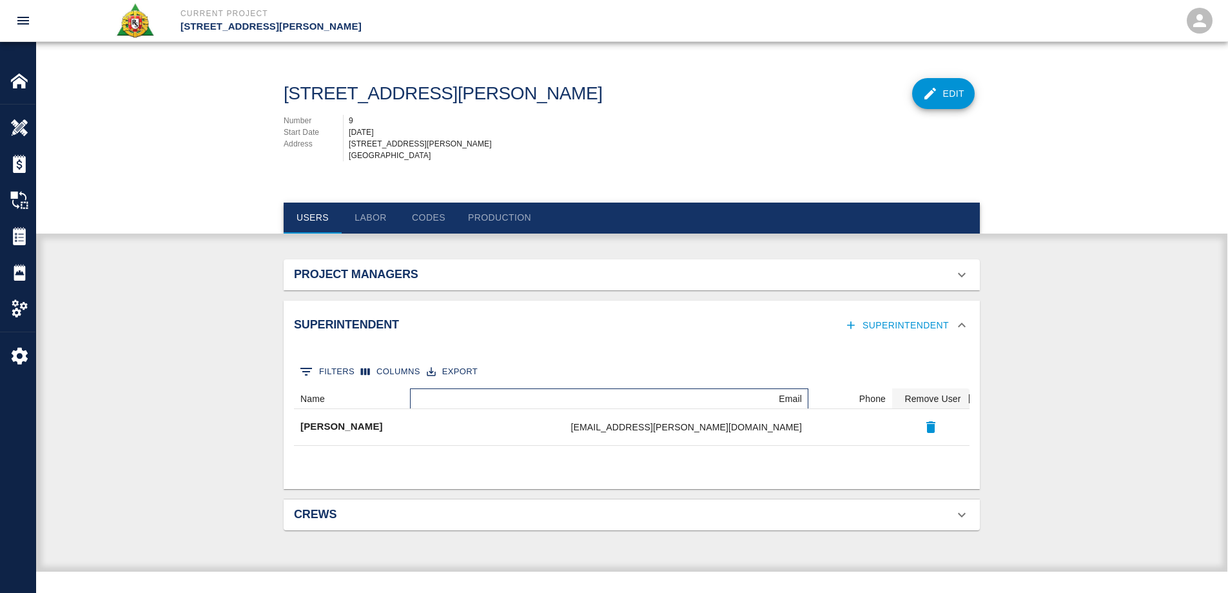
scroll to position [47, 666]
click at [333, 282] on h2 "Project Managers" at bounding box center [409, 275] width 220 height 14
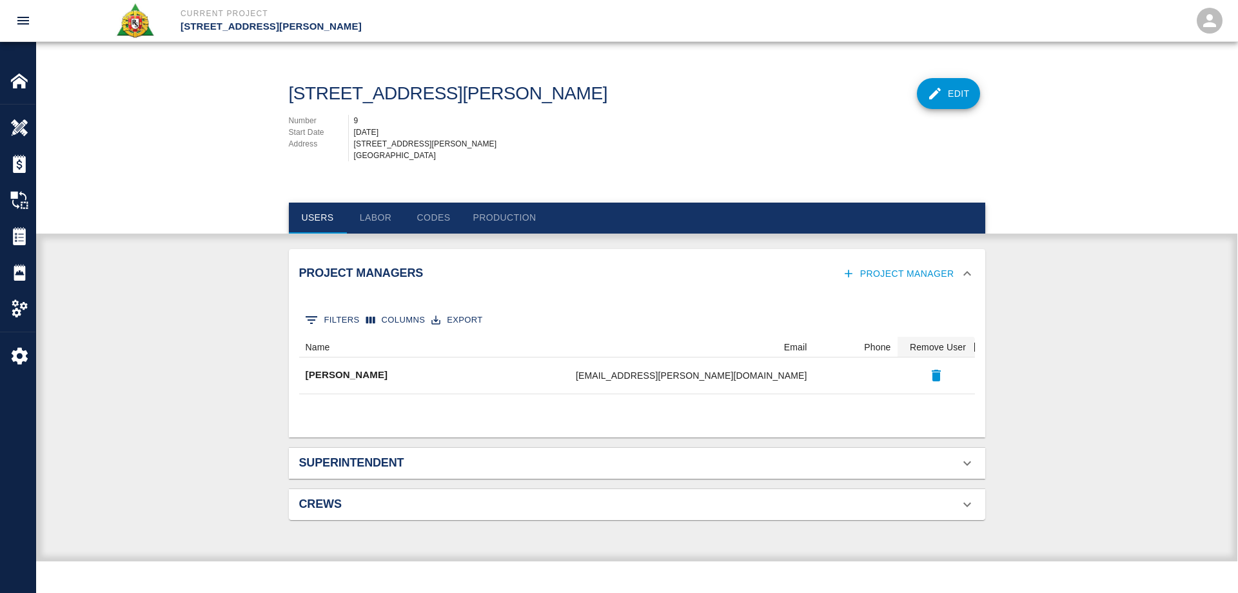
click at [405, 470] on h2 "Superintendent" at bounding box center [409, 463] width 220 height 14
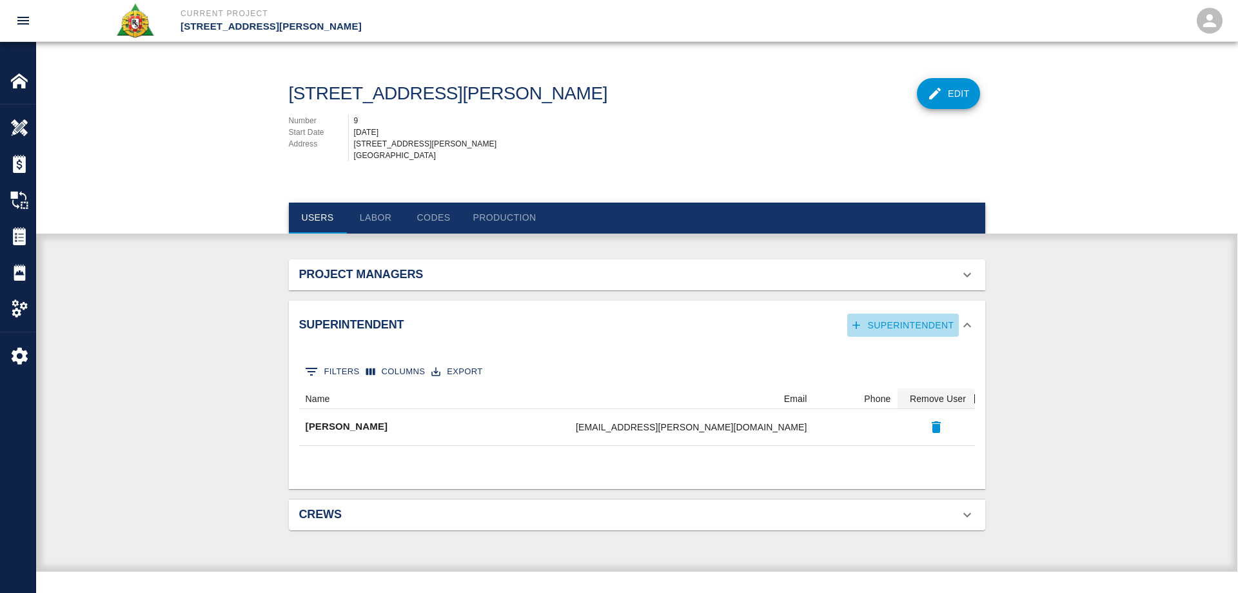
click at [857, 331] on icon "button" at bounding box center [856, 324] width 13 height 13
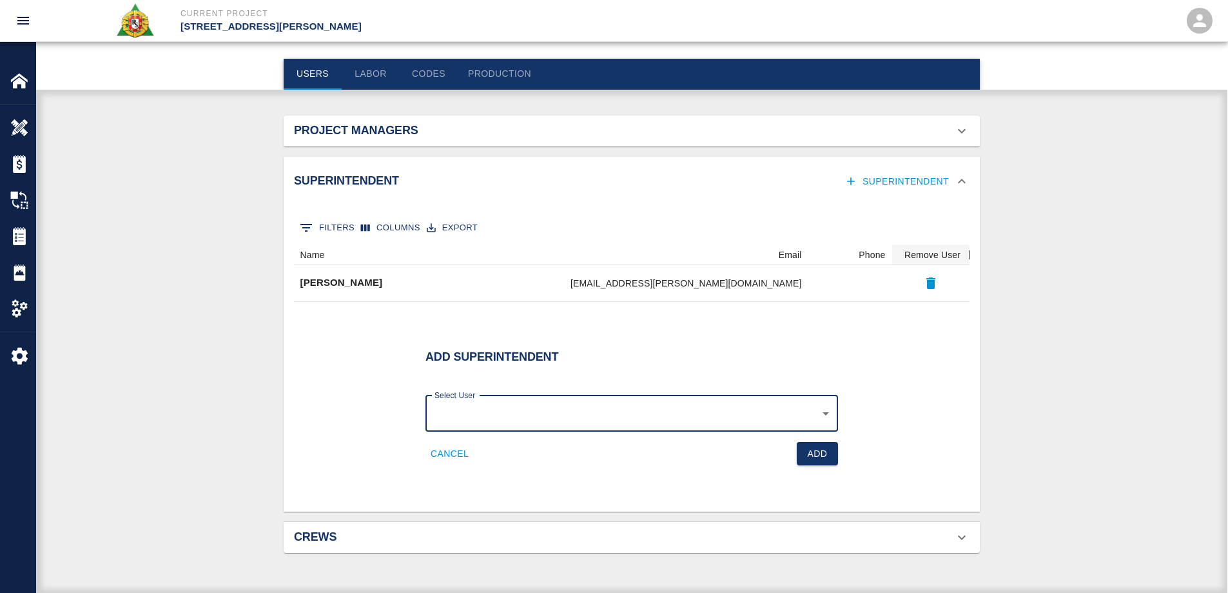
scroll to position [157, 0]
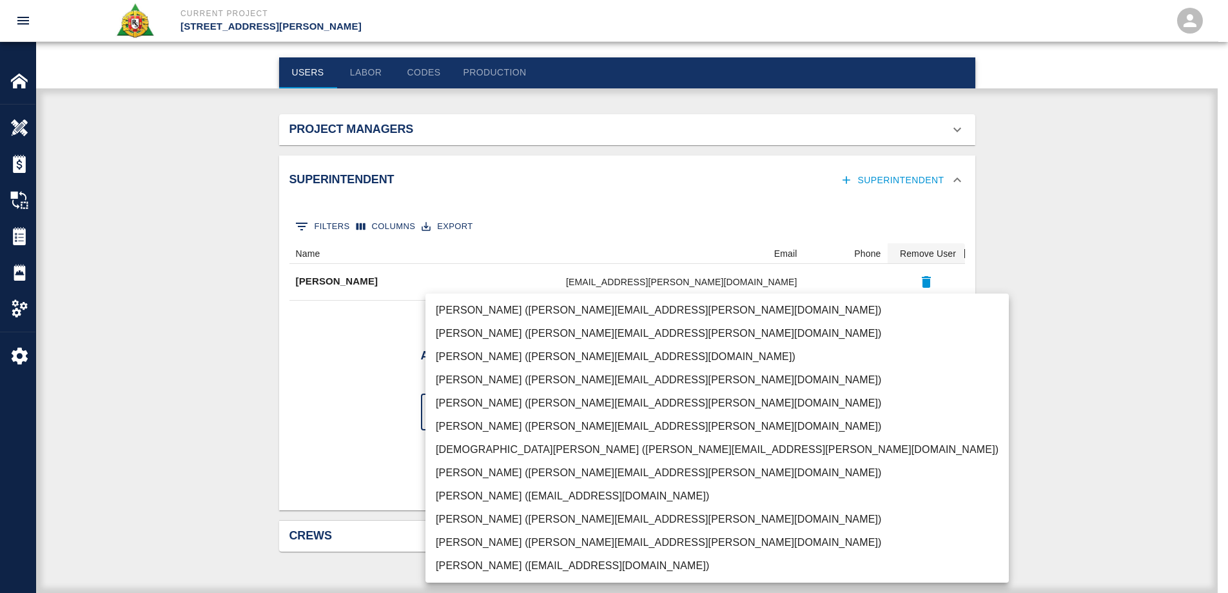
click at [658, 418] on body "Current Project [STREET_ADDRESS][PERSON_NAME] Home [STREET_ADDRESS][PERSON_NAME…" at bounding box center [614, 151] width 1228 height 593
click at [948, 369] on div at bounding box center [619, 296] width 1238 height 593
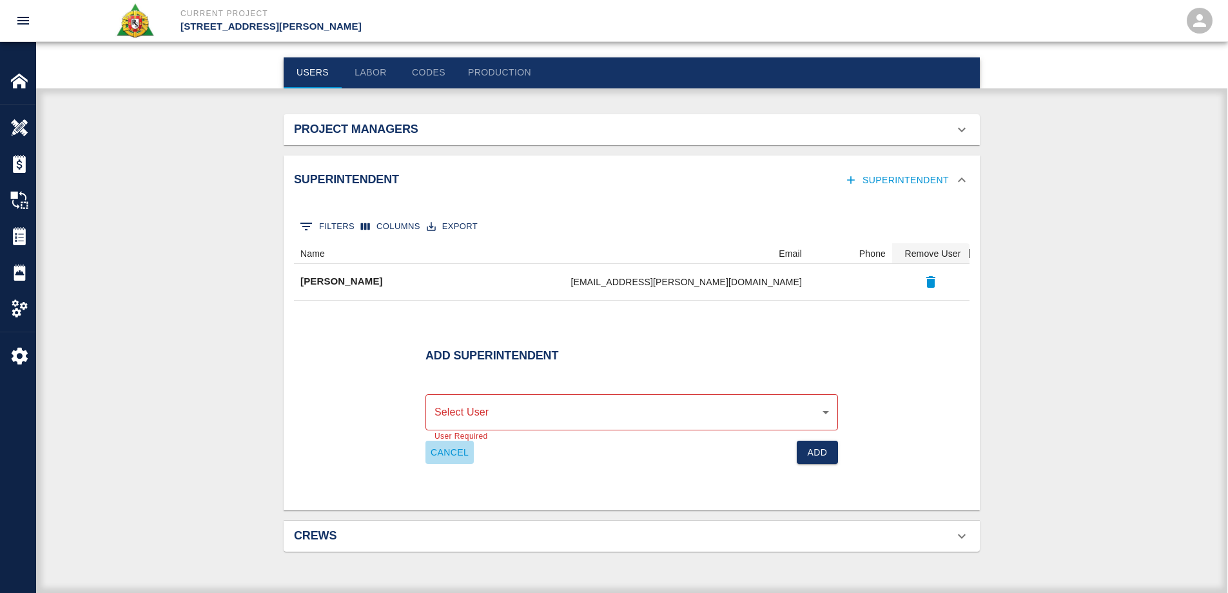
click at [455, 447] on button "Cancel" at bounding box center [450, 452] width 48 height 24
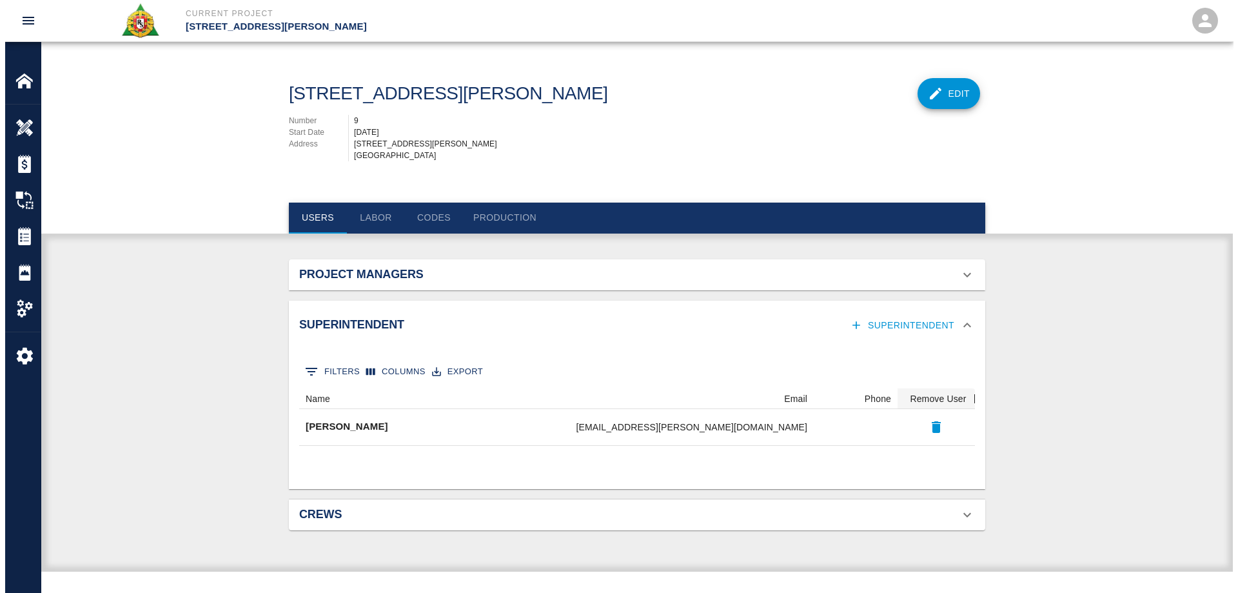
scroll to position [0, 0]
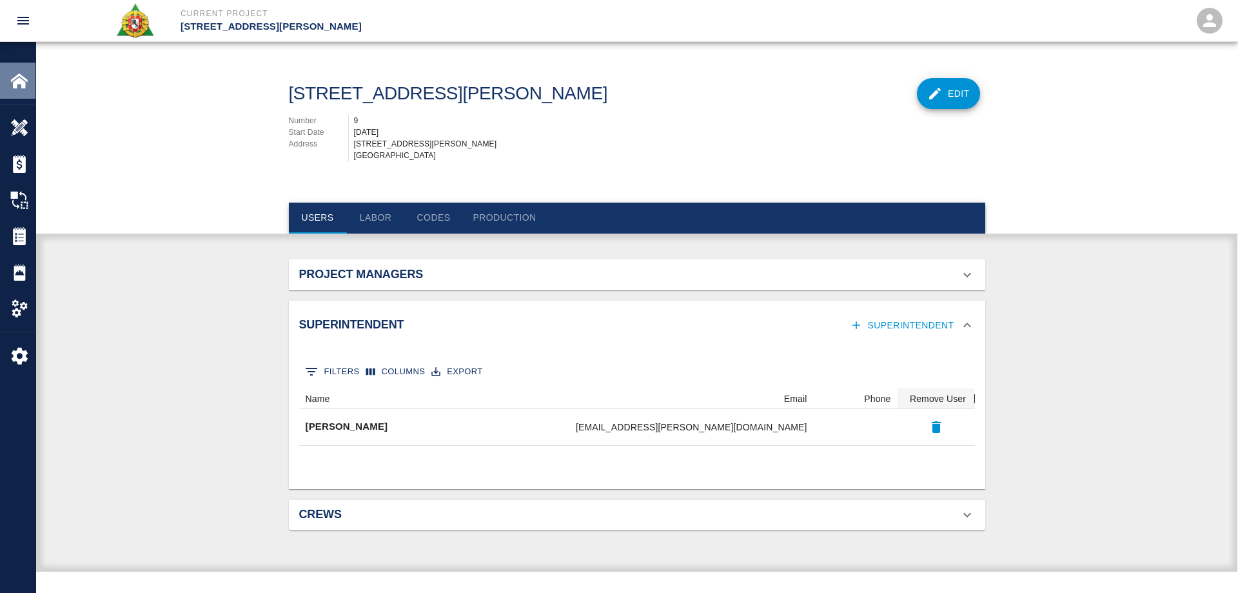
click at [15, 78] on img at bounding box center [19, 81] width 18 height 18
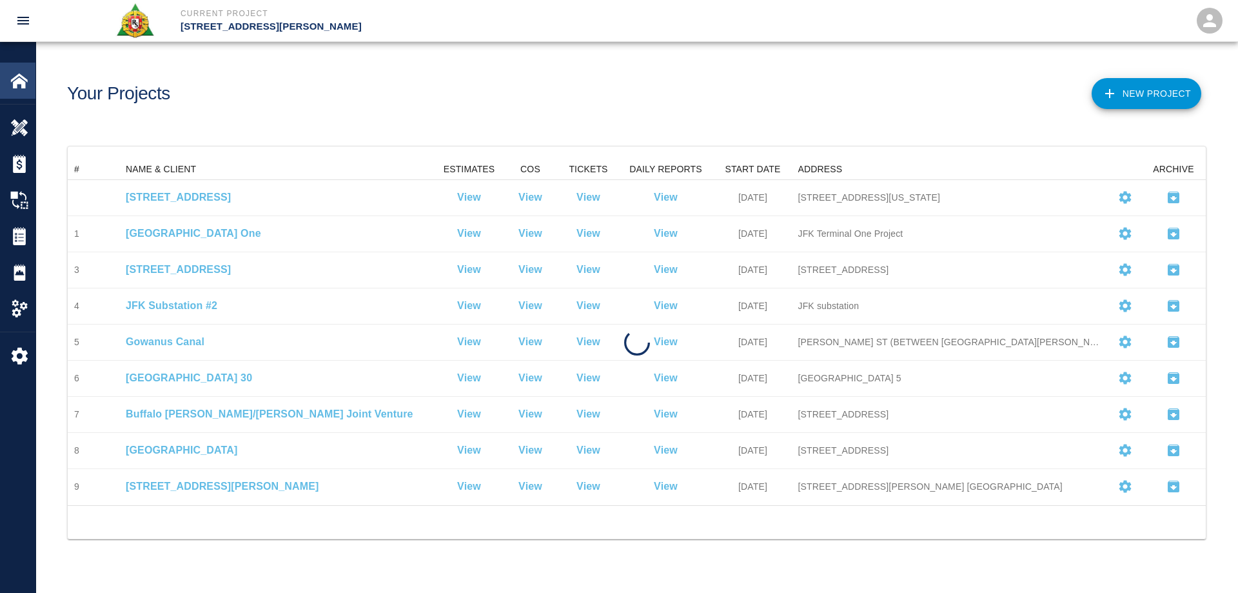
scroll to position [336, 1128]
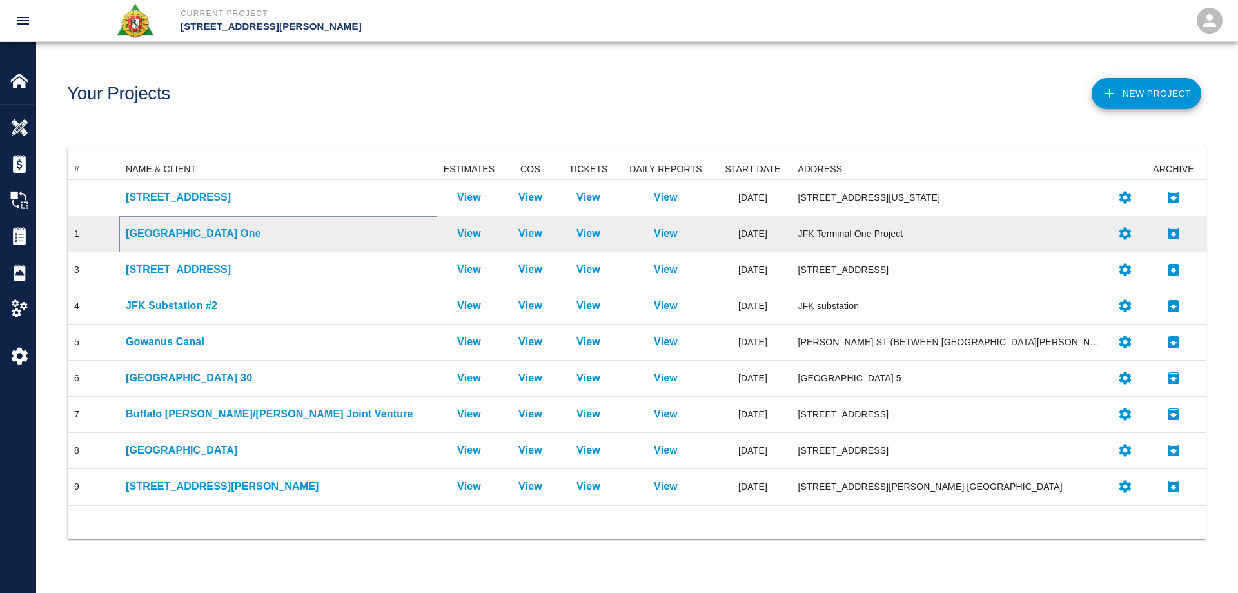
click at [178, 231] on p "[GEOGRAPHIC_DATA] One" at bounding box center [278, 233] width 305 height 15
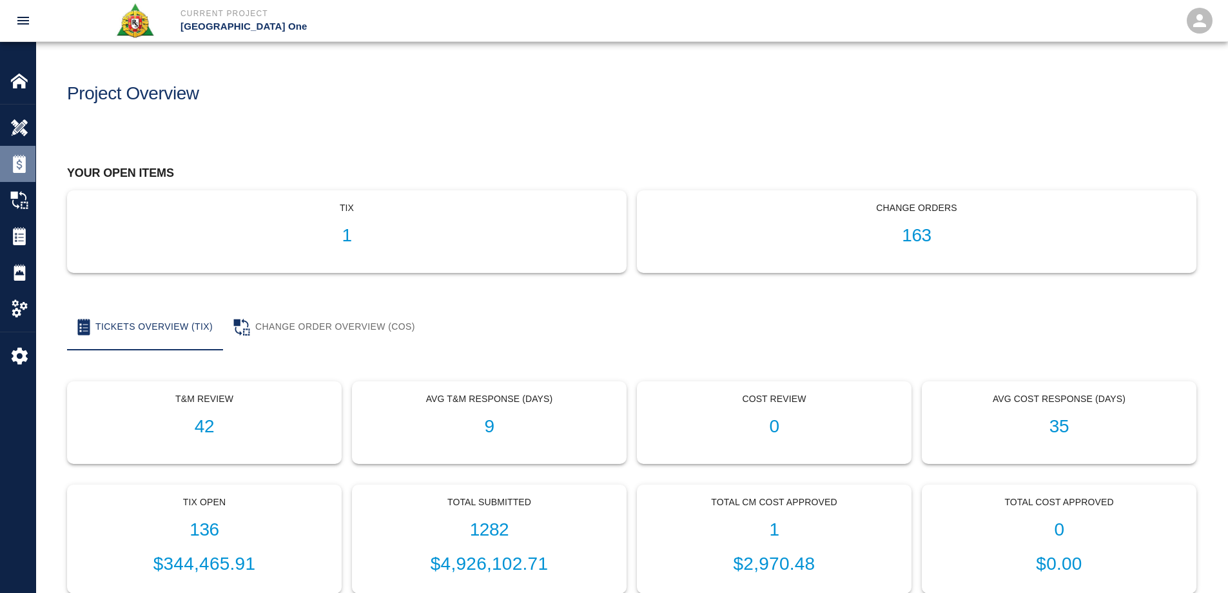
click at [23, 163] on img at bounding box center [19, 164] width 18 height 18
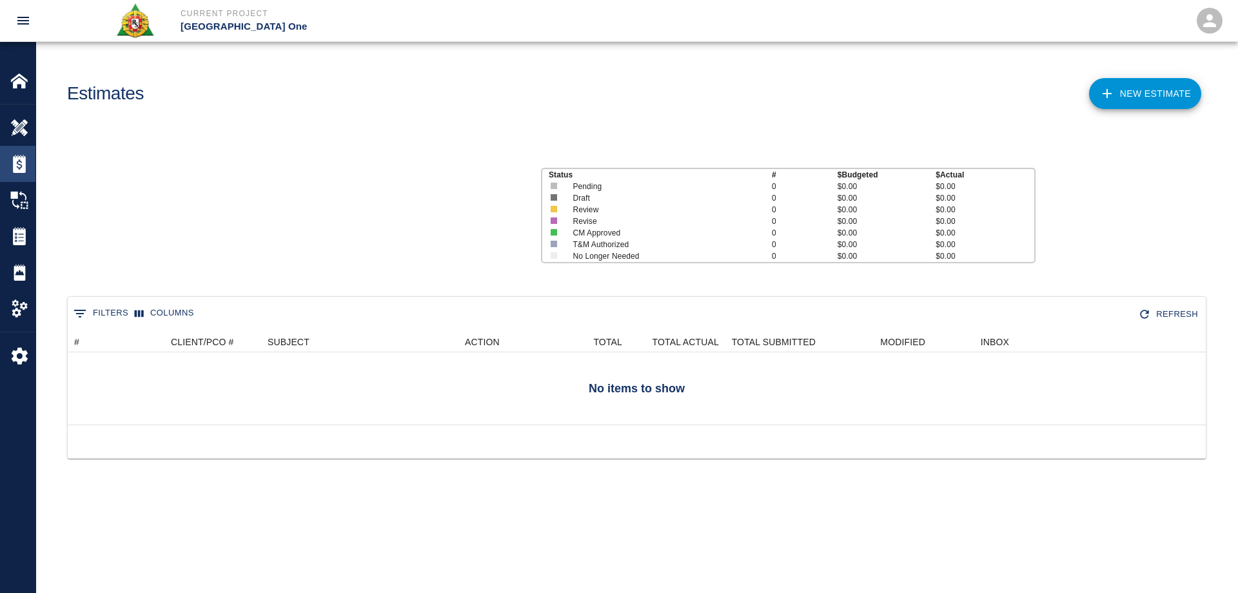
scroll to position [83, 1128]
click at [20, 122] on img at bounding box center [19, 128] width 18 height 18
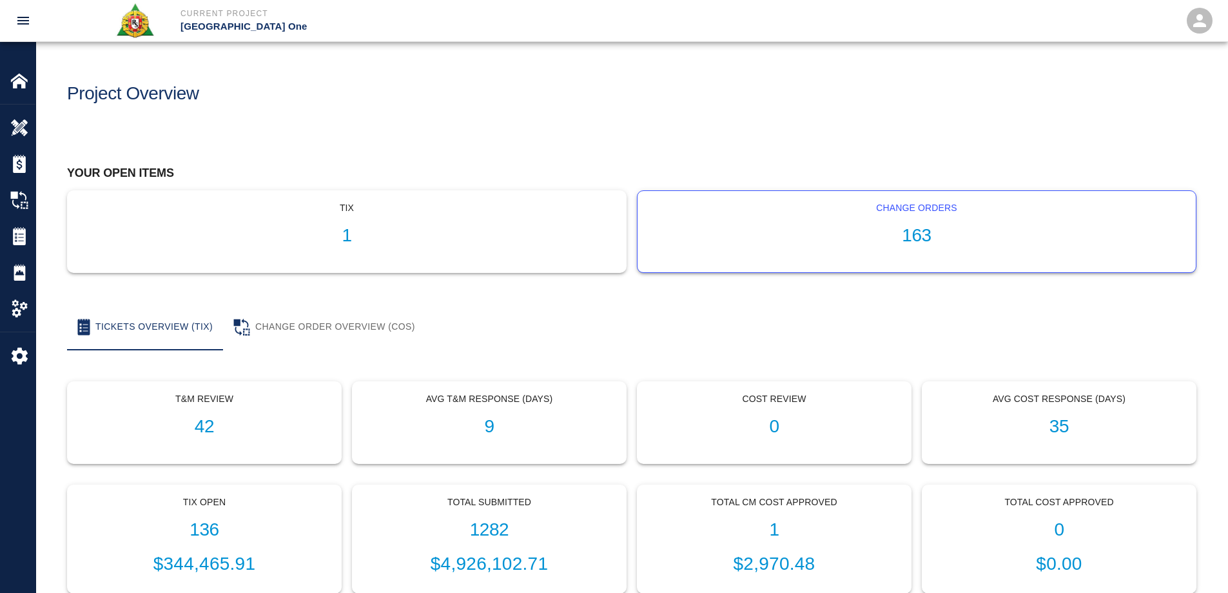
click at [931, 232] on h1 "163" at bounding box center [917, 235] width 538 height 21
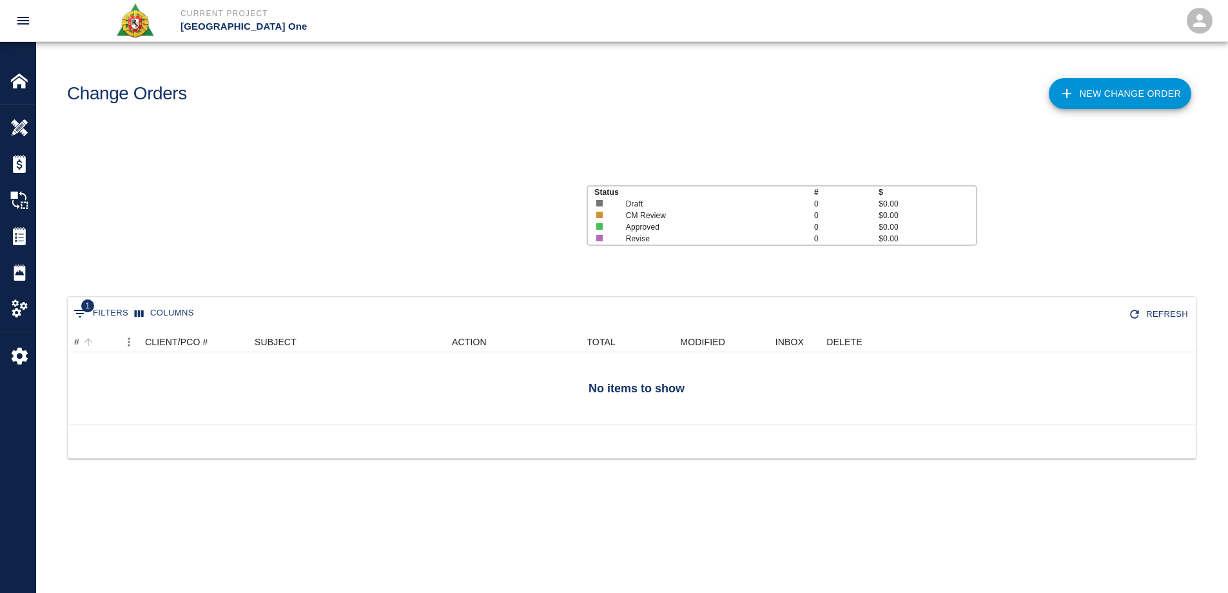
scroll to position [10, 10]
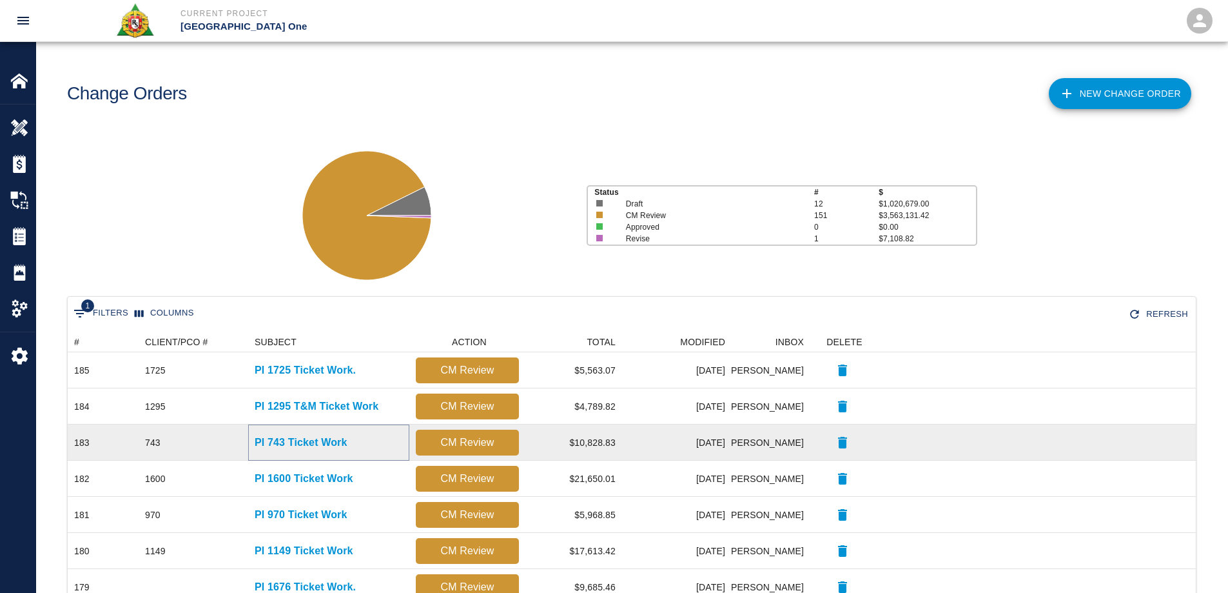
click at [321, 442] on p "PI 743 Ticket Work" at bounding box center [301, 442] width 93 height 15
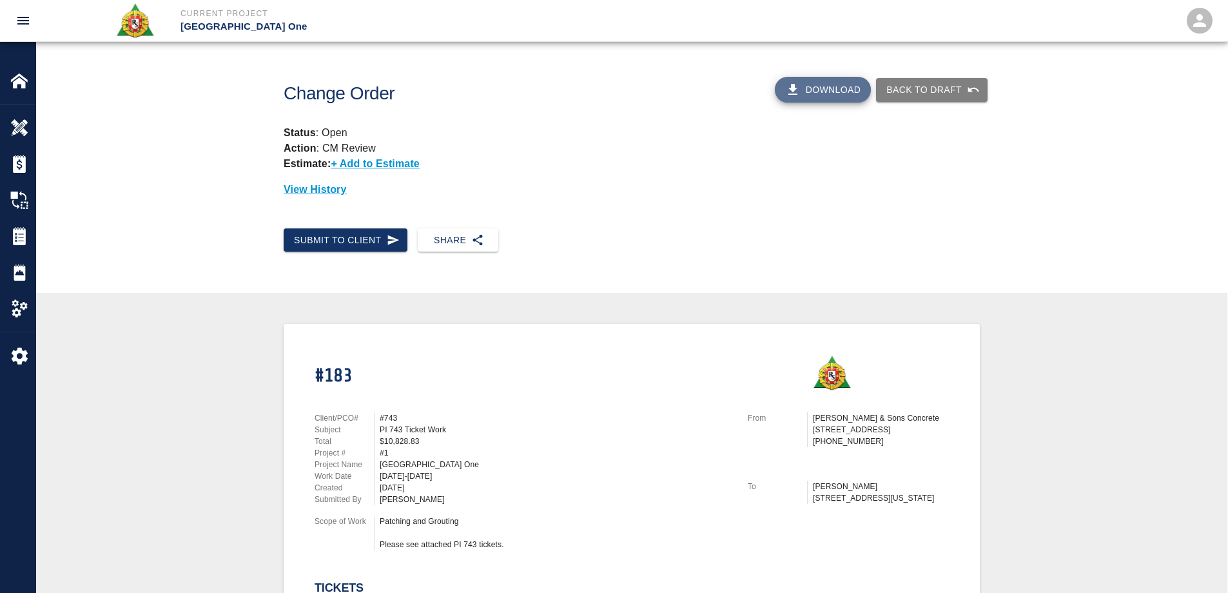
click at [827, 88] on button "Download" at bounding box center [823, 90] width 97 height 26
click at [30, 164] on div at bounding box center [28, 164] width 36 height 18
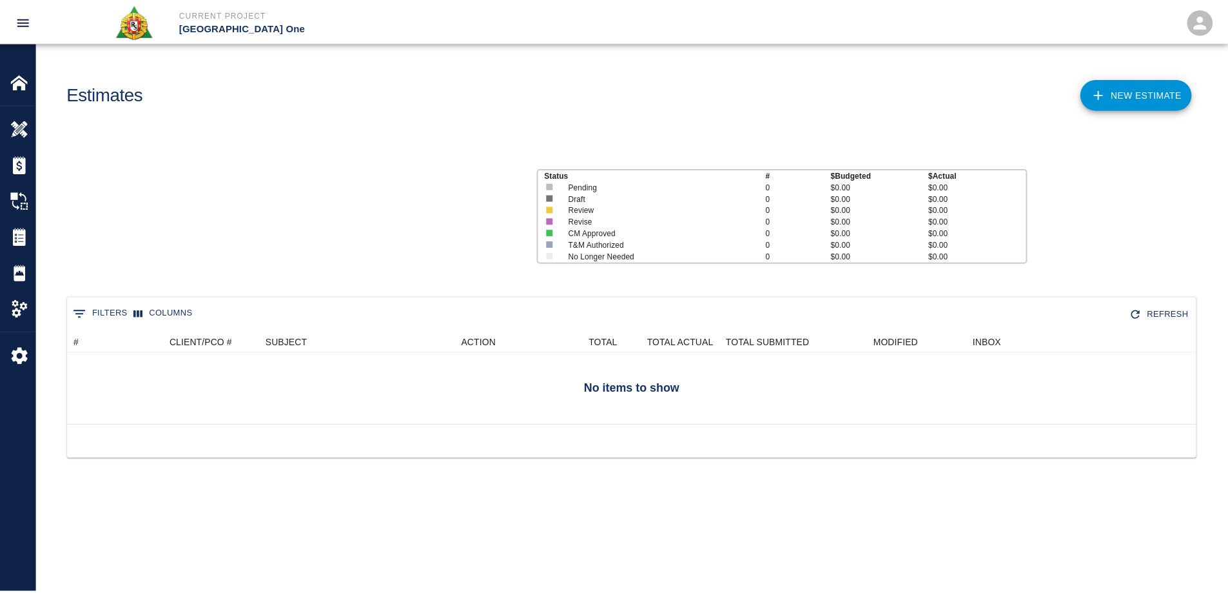
scroll to position [83, 1128]
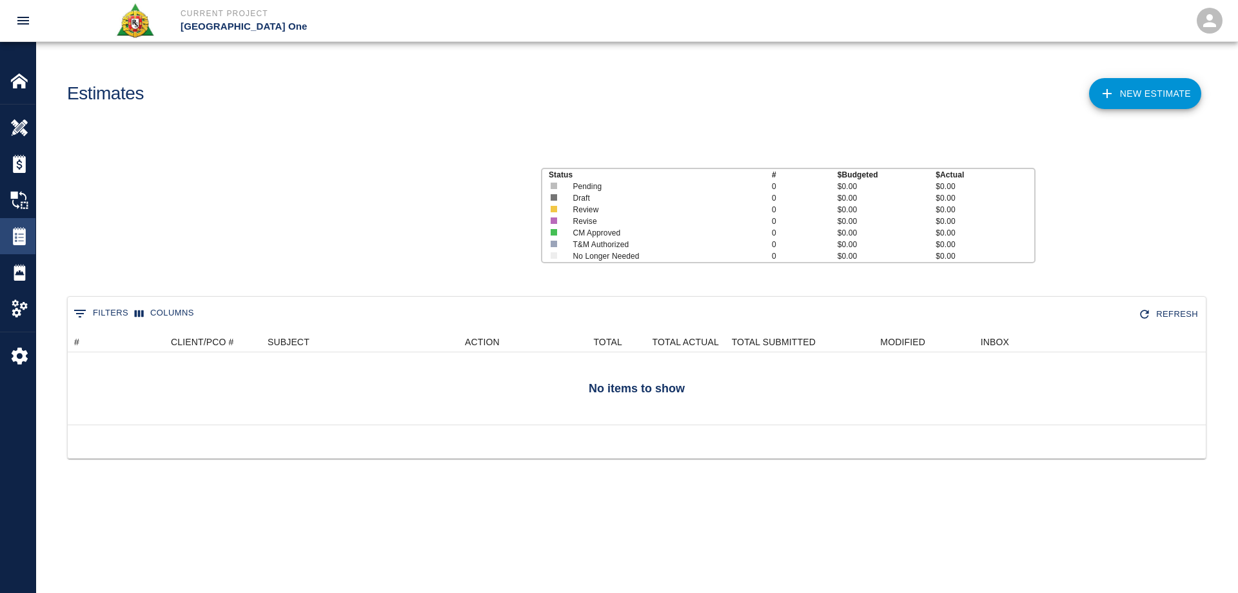
click at [18, 227] on img at bounding box center [19, 236] width 18 height 18
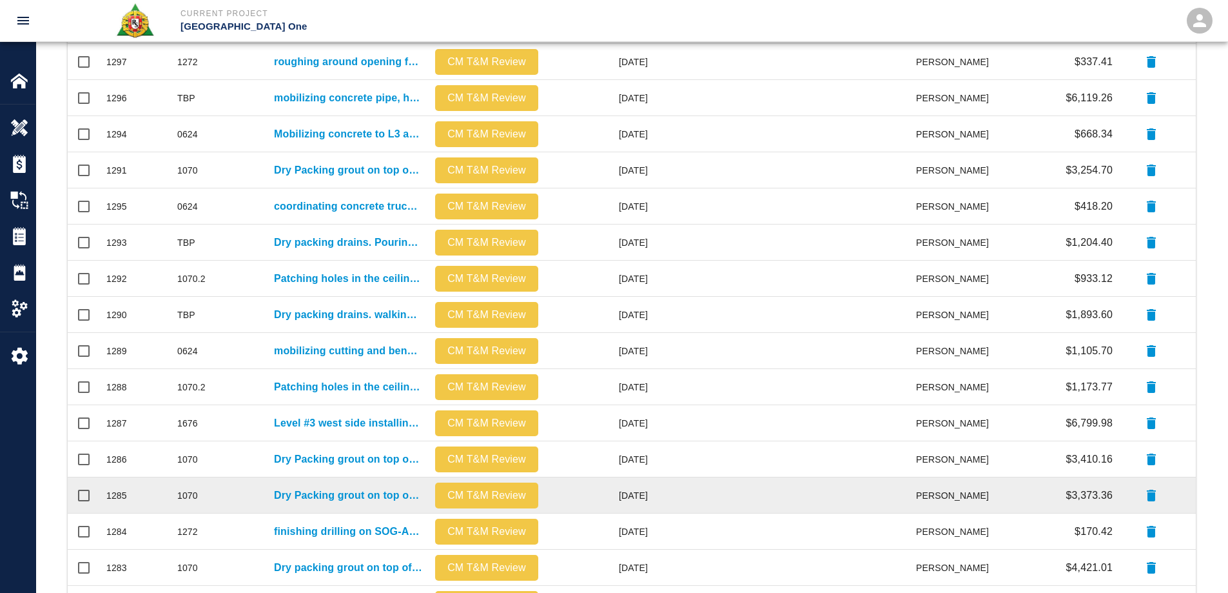
scroll to position [547, 0]
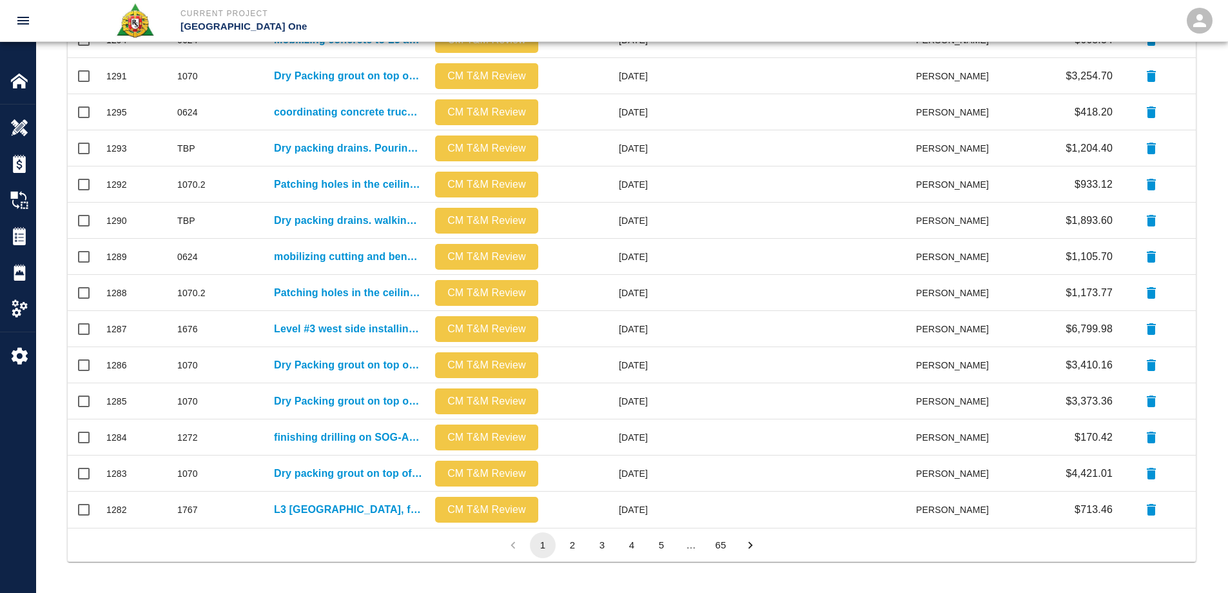
click at [572, 542] on button "2" at bounding box center [573, 545] width 26 height 26
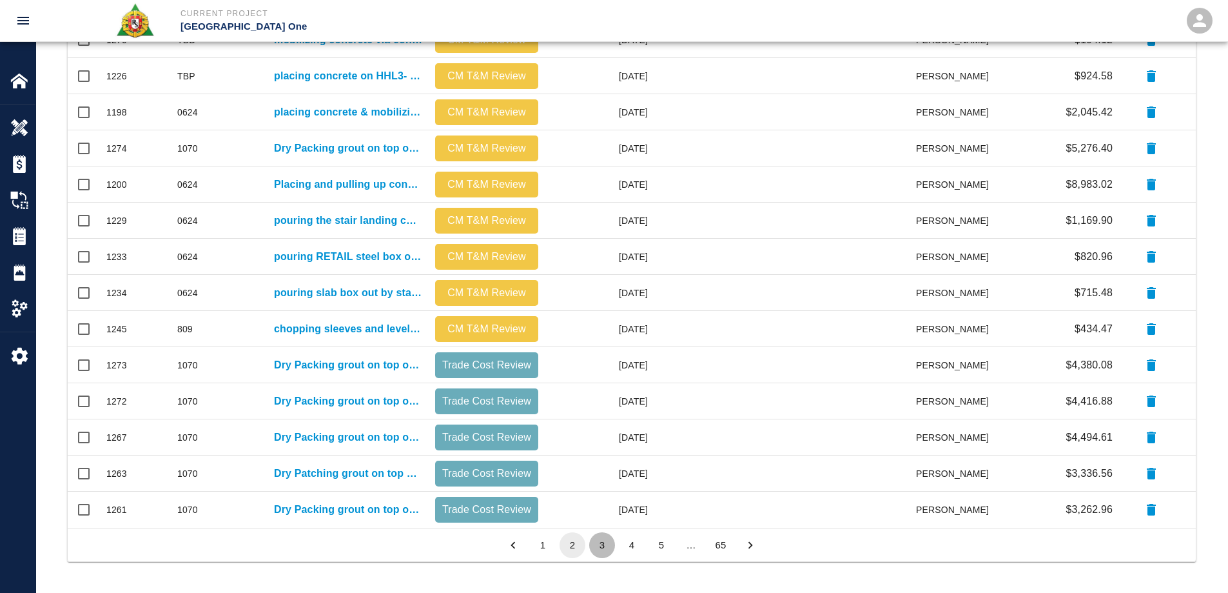
click at [602, 537] on button "3" at bounding box center [602, 545] width 26 height 26
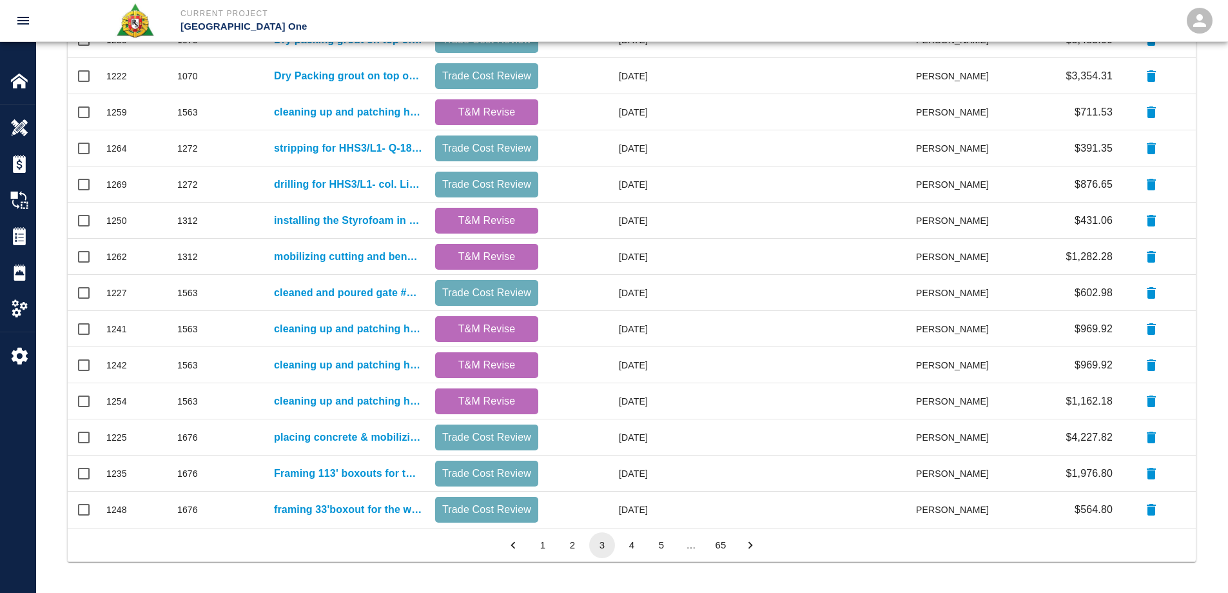
click at [629, 545] on button "4" at bounding box center [632, 545] width 26 height 26
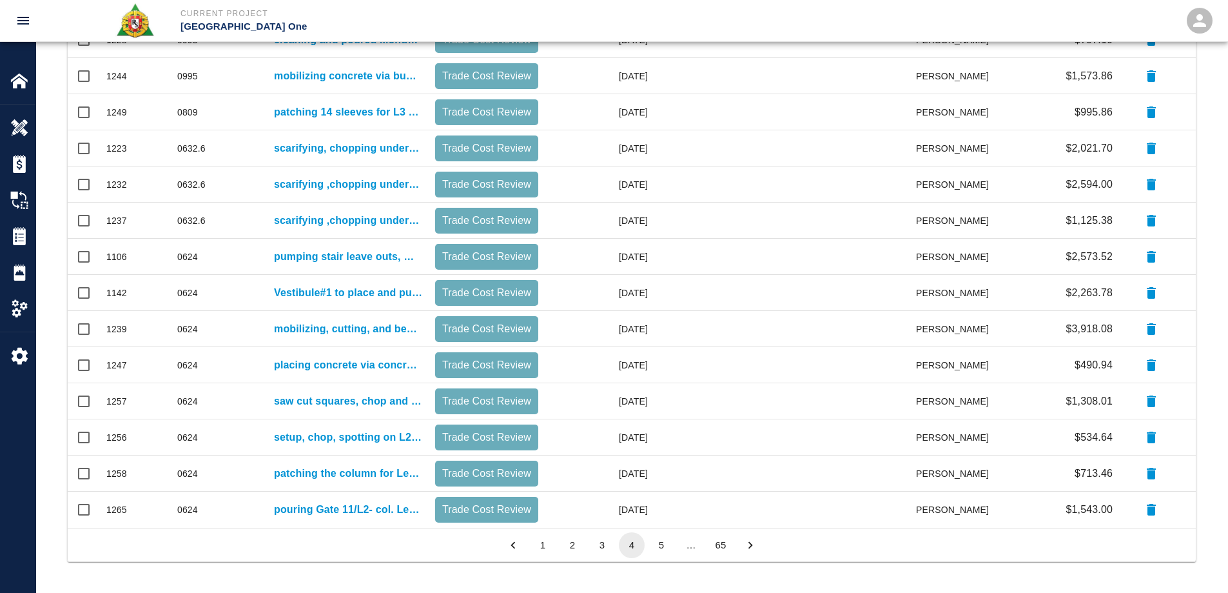
click at [670, 544] on button "5" at bounding box center [662, 545] width 26 height 26
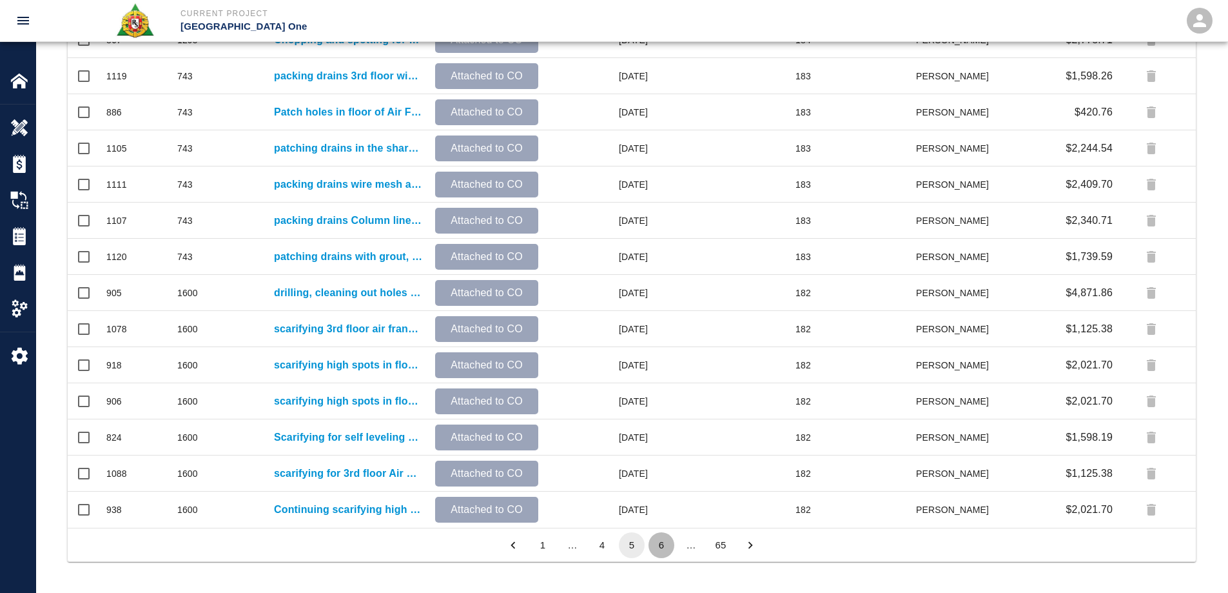
click at [662, 543] on button "6" at bounding box center [662, 545] width 26 height 26
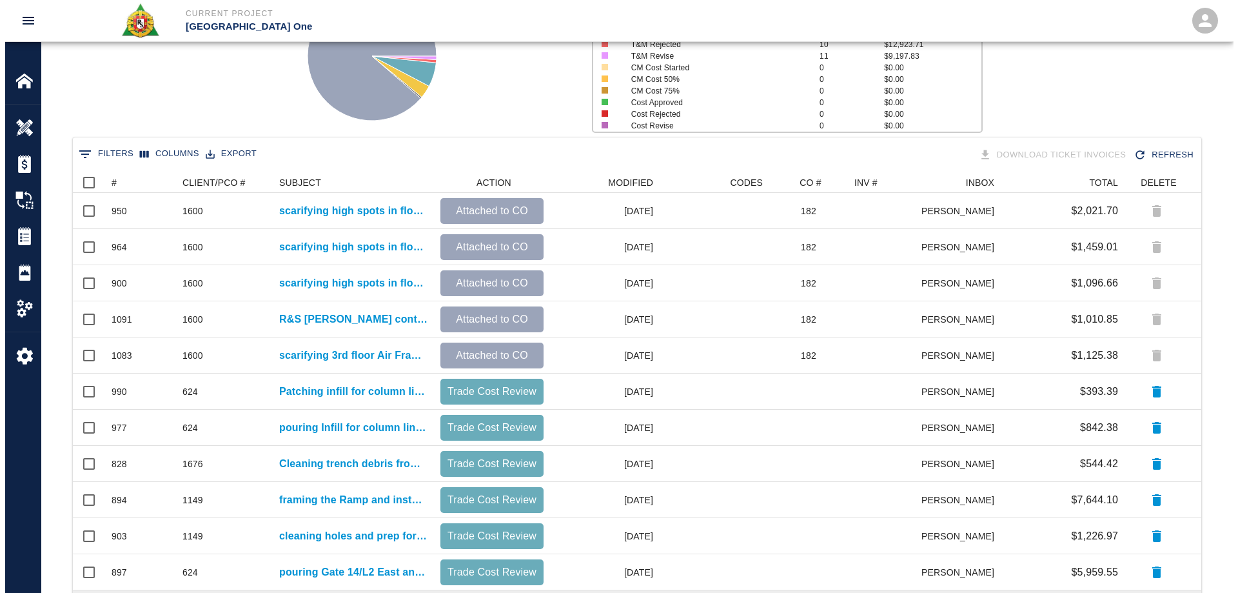
scroll to position [0, 0]
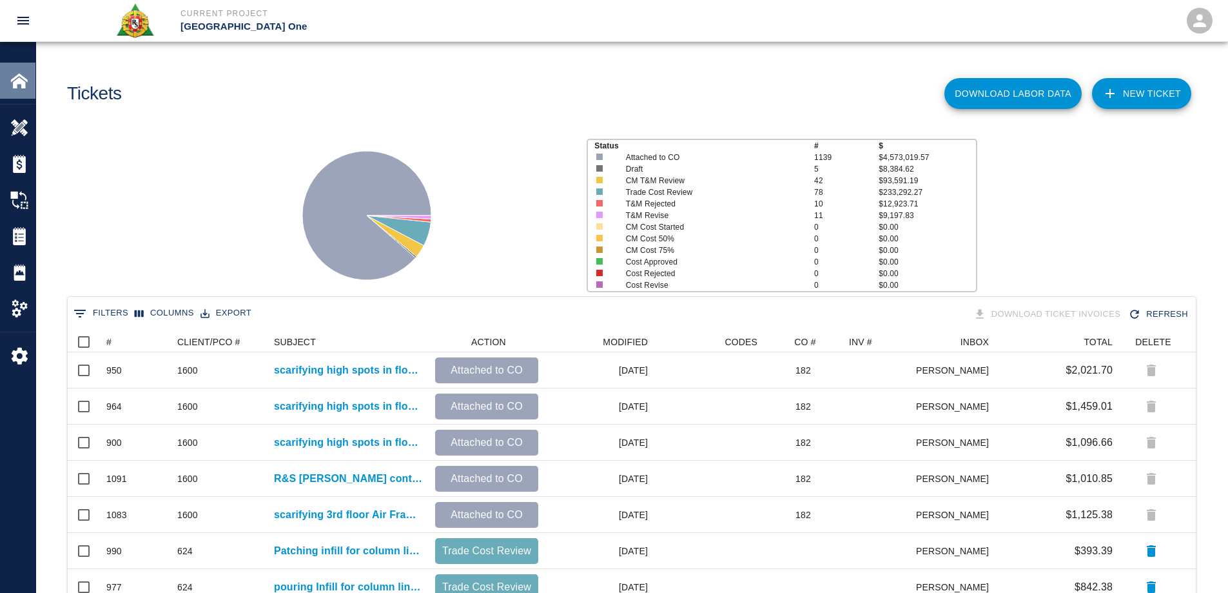
click at [26, 81] on img at bounding box center [19, 81] width 18 height 18
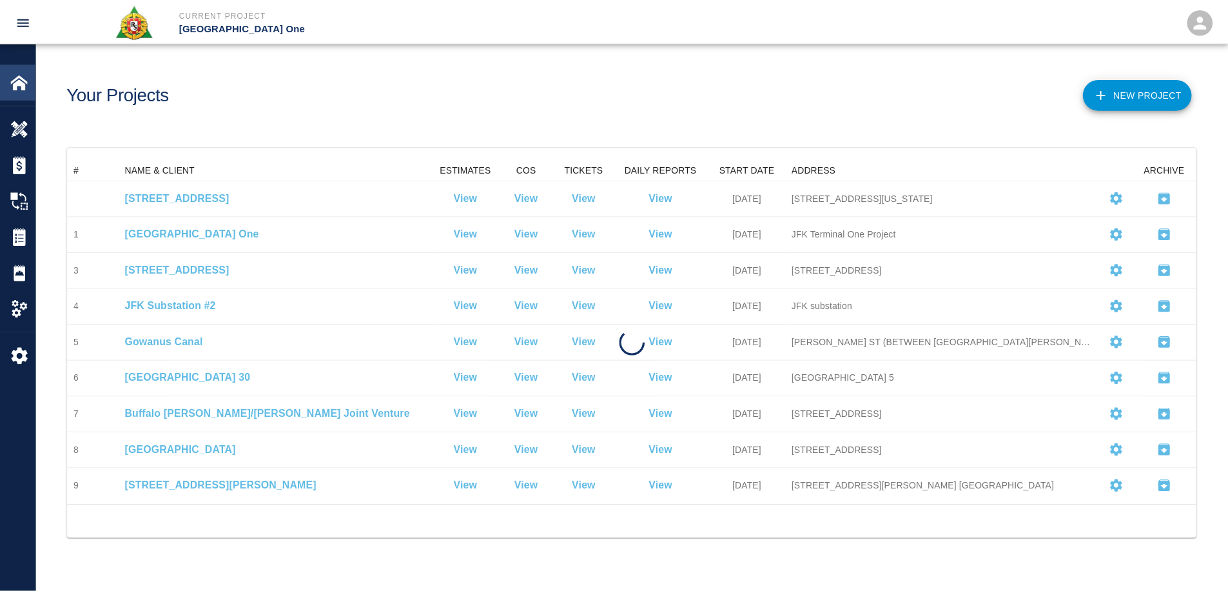
scroll to position [336, 1128]
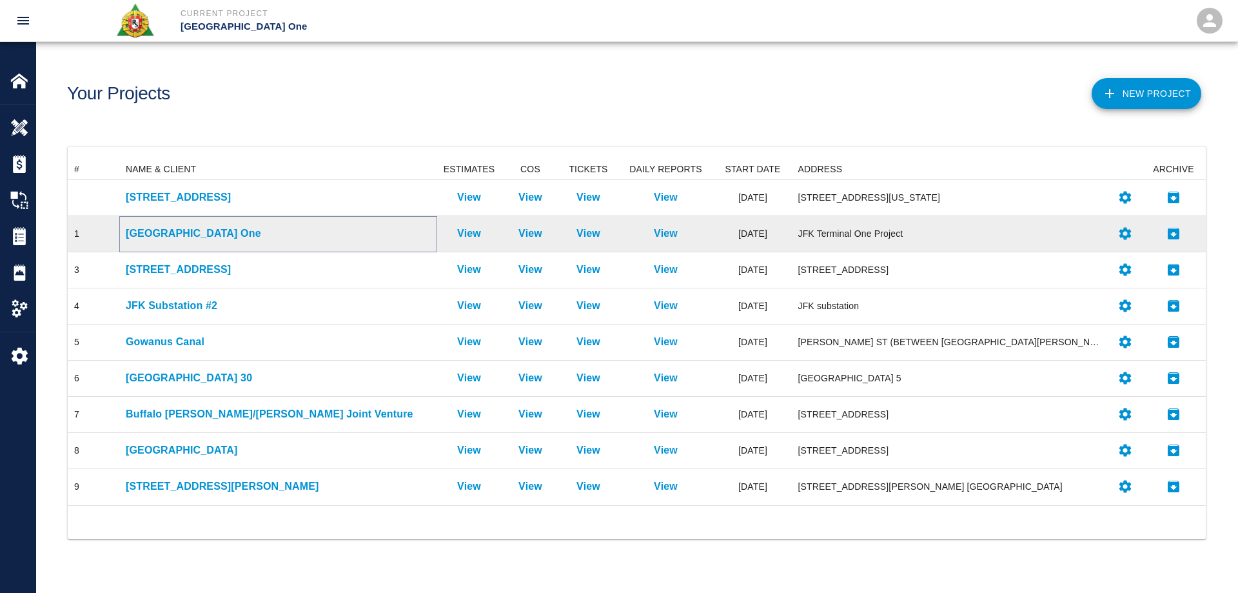
click at [190, 231] on p "[GEOGRAPHIC_DATA] One" at bounding box center [278, 233] width 305 height 15
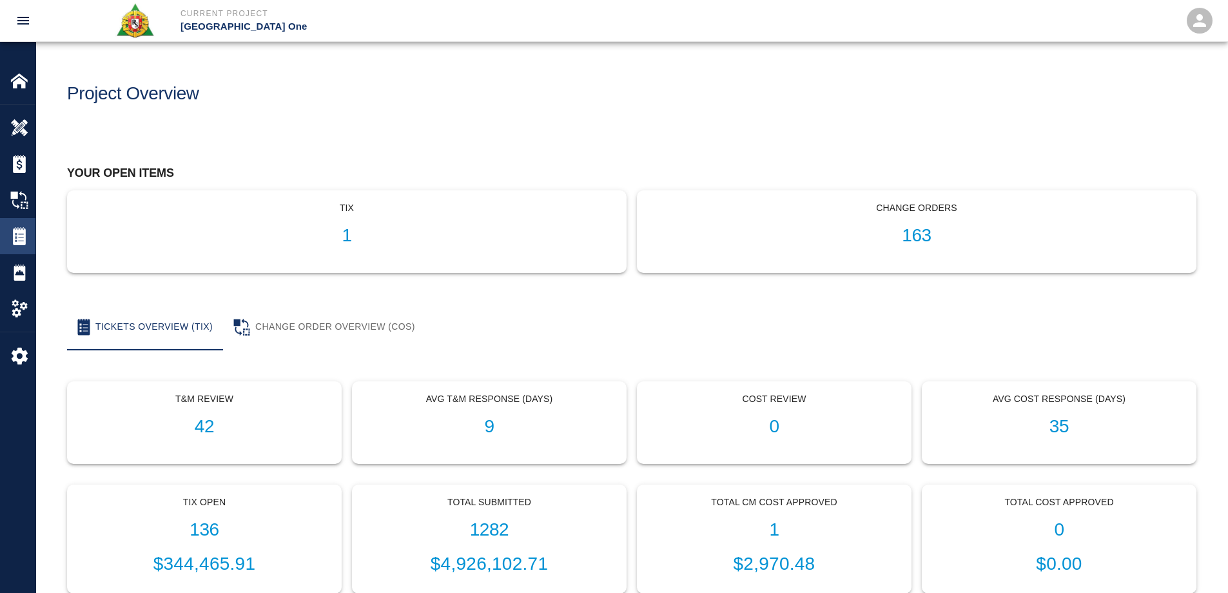
click at [19, 225] on div "Tickets" at bounding box center [17, 236] width 35 height 36
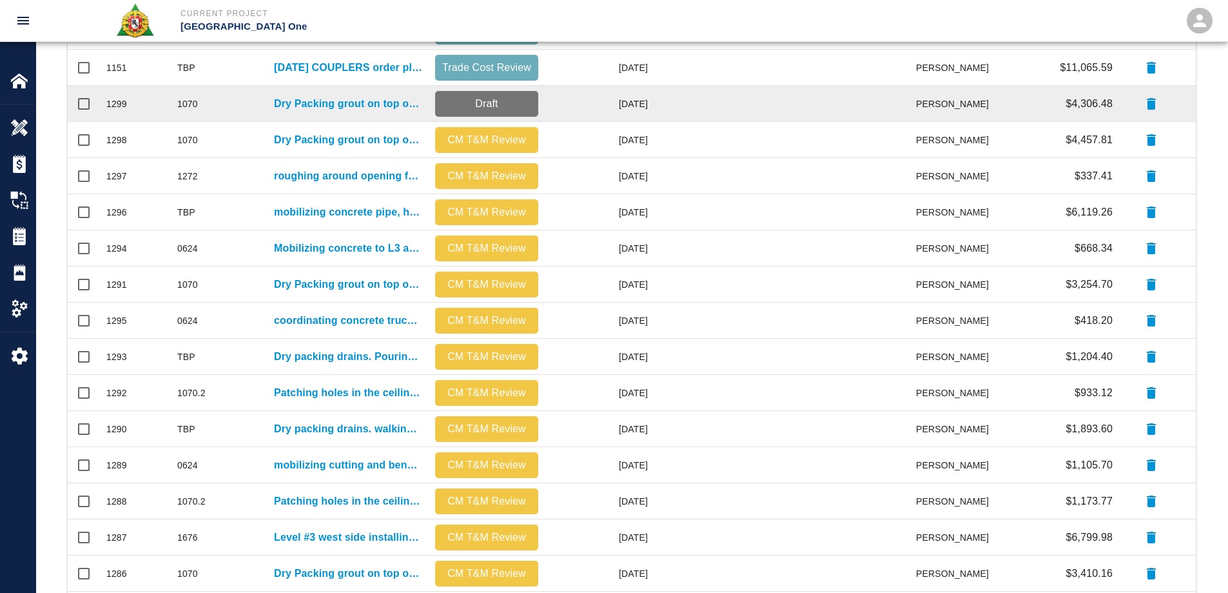
scroll to position [95, 0]
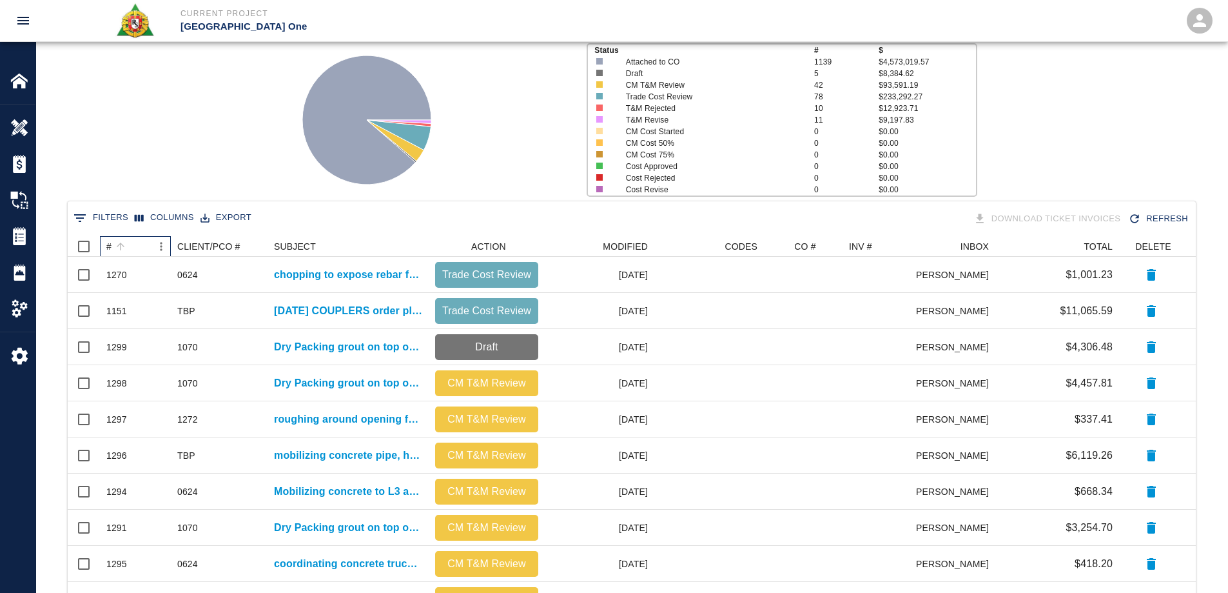
click at [110, 250] on div "#" at bounding box center [108, 246] width 5 height 21
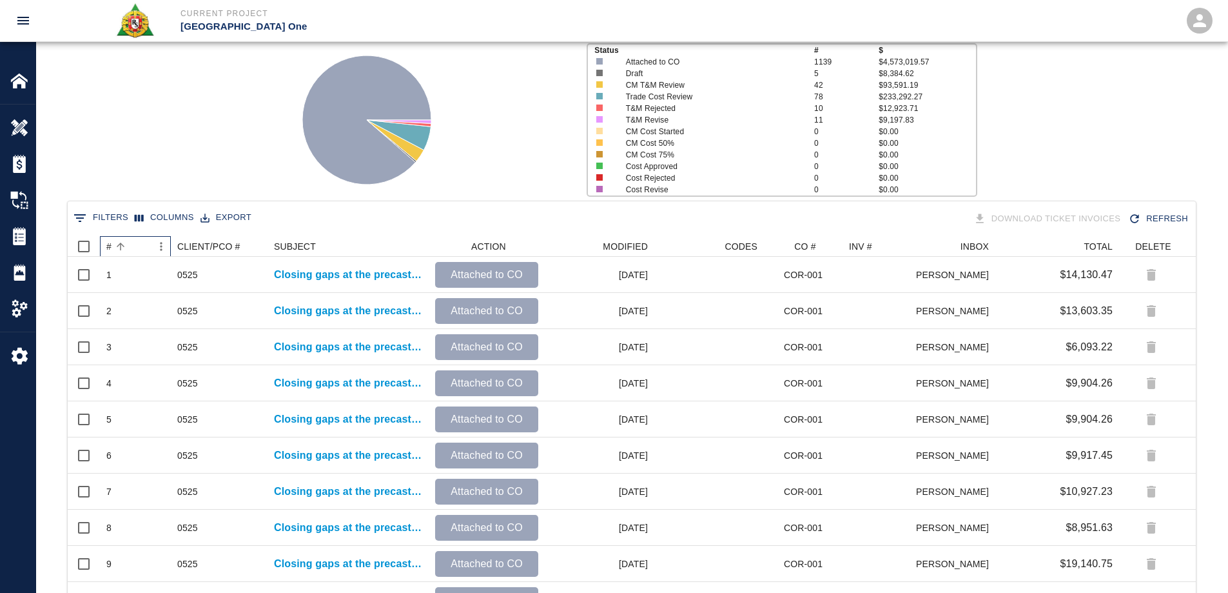
click at [110, 250] on div "#" at bounding box center [108, 246] width 5 height 21
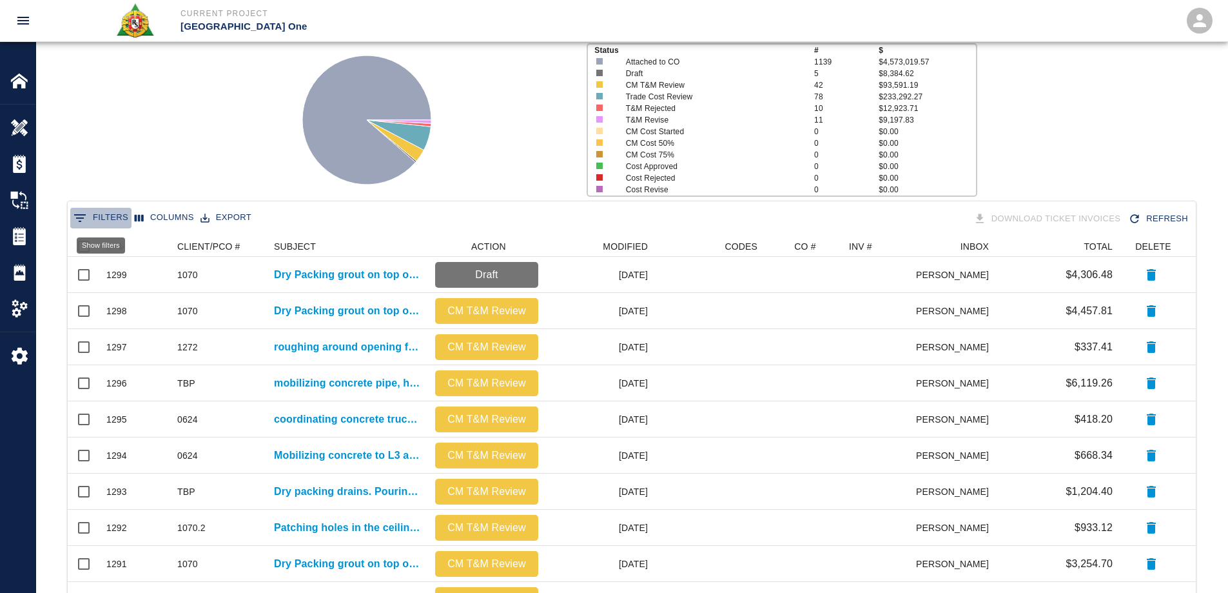
click at [117, 213] on button "0 Filters" at bounding box center [100, 218] width 61 height 21
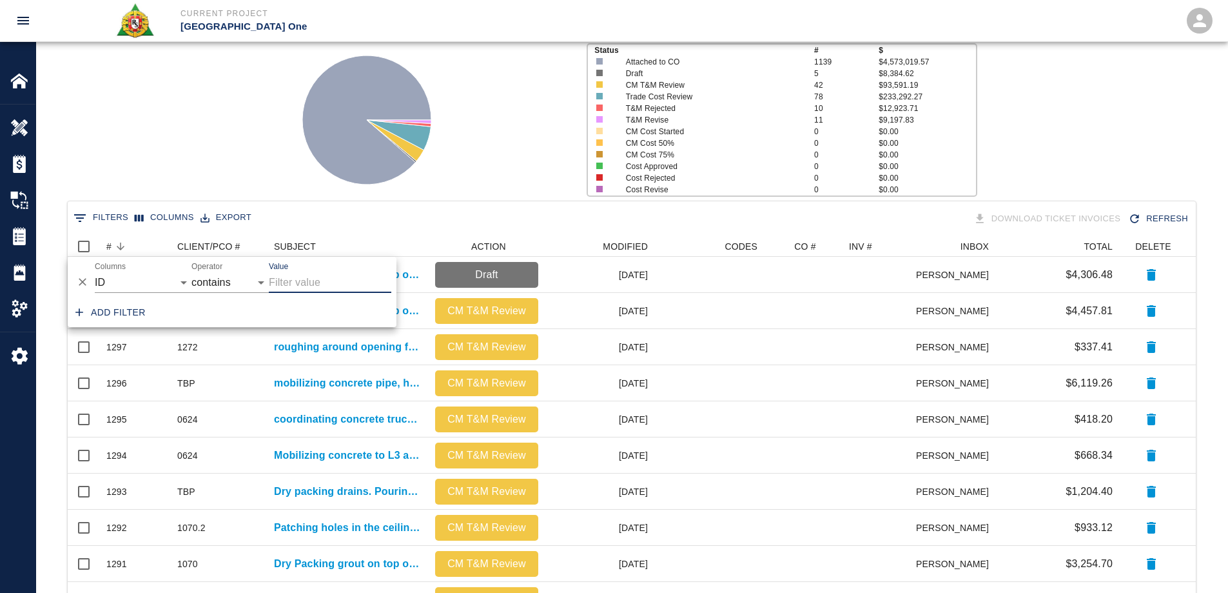
click at [176, 160] on div "Status # $ Attached to CO 1139 $4,573,019.57 Draft 5 $8,384.62 CM T&M Review 42…" at bounding box center [627, 114] width 1202 height 171
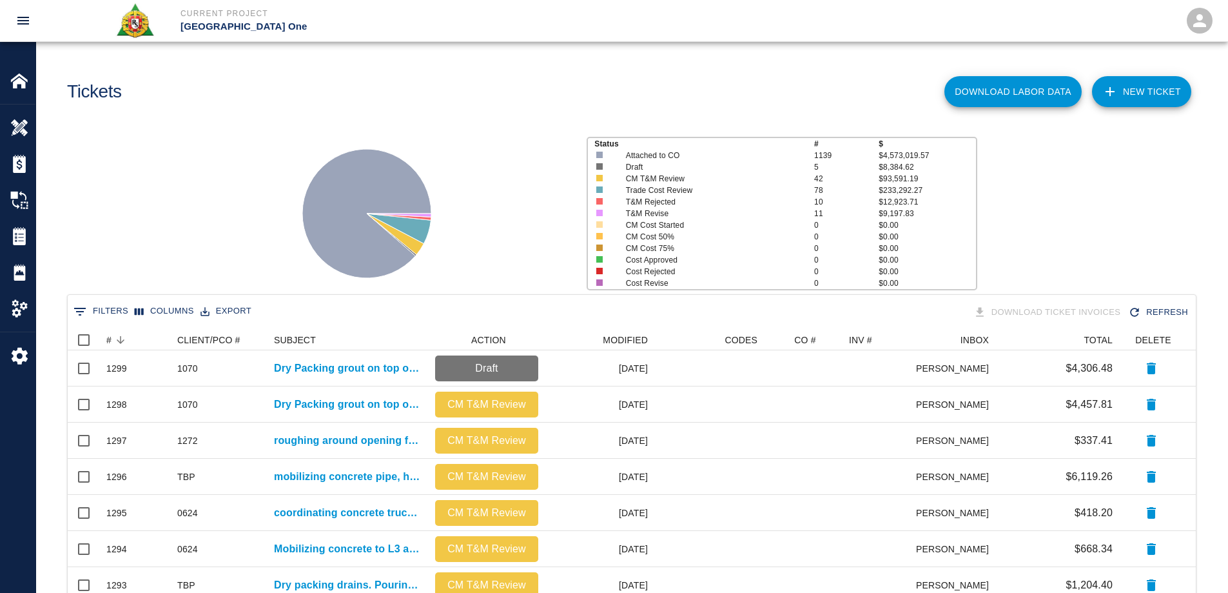
scroll to position [0, 0]
